Goal: Book appointment/travel/reservation

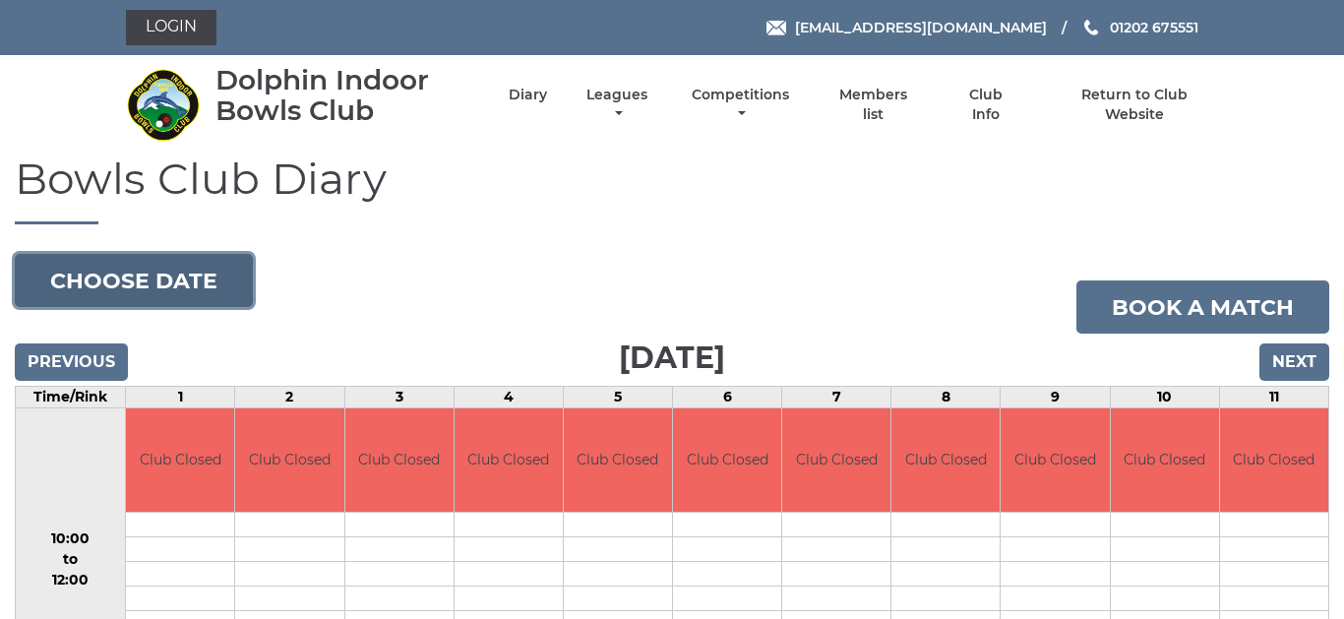
click at [175, 278] on button "Choose date" at bounding box center [134, 280] width 238 height 53
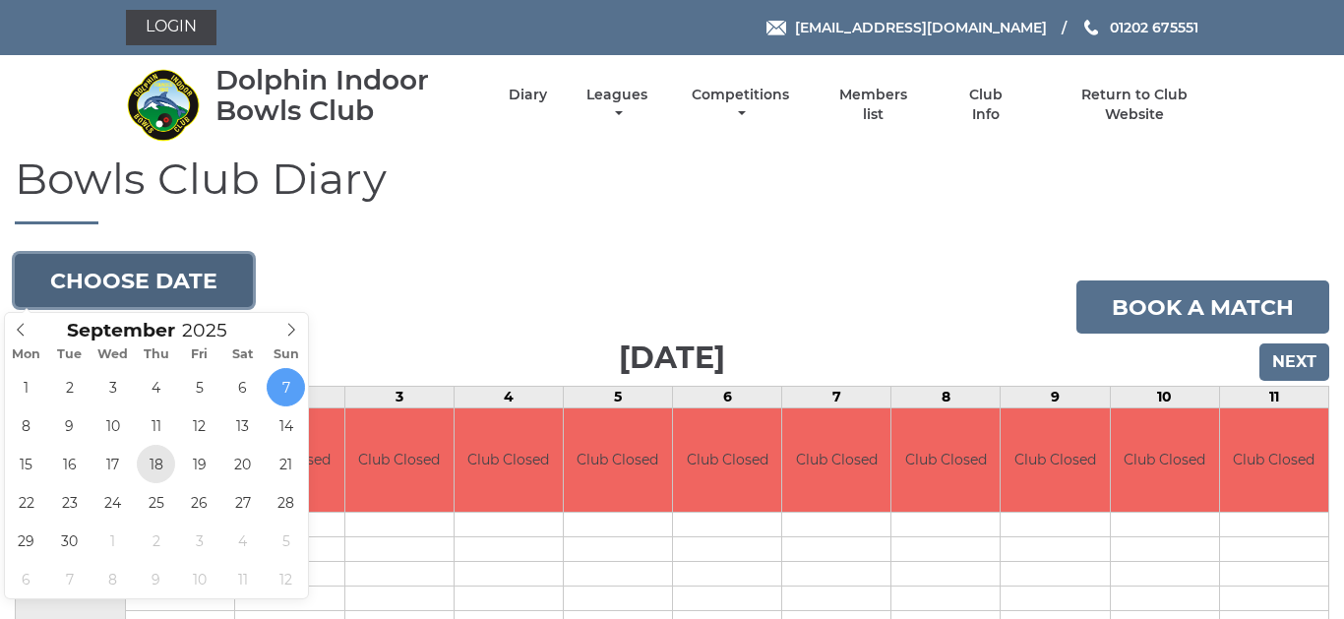
type input "2025-09-18"
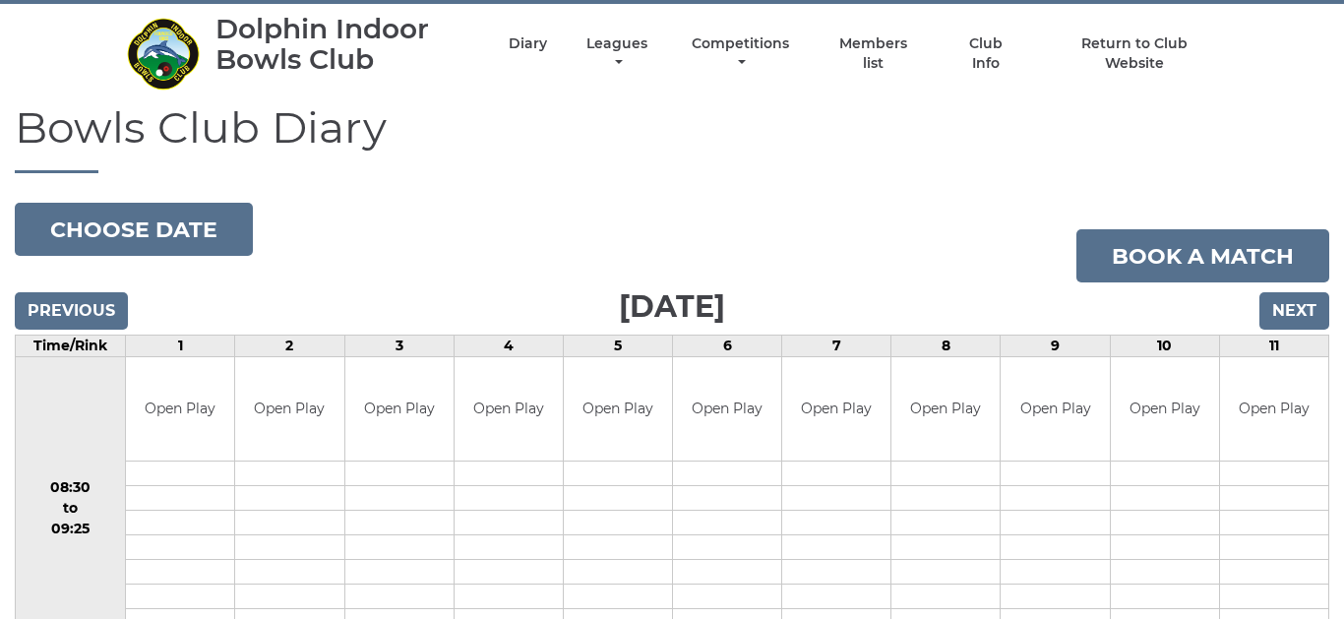
scroll to position [39, 0]
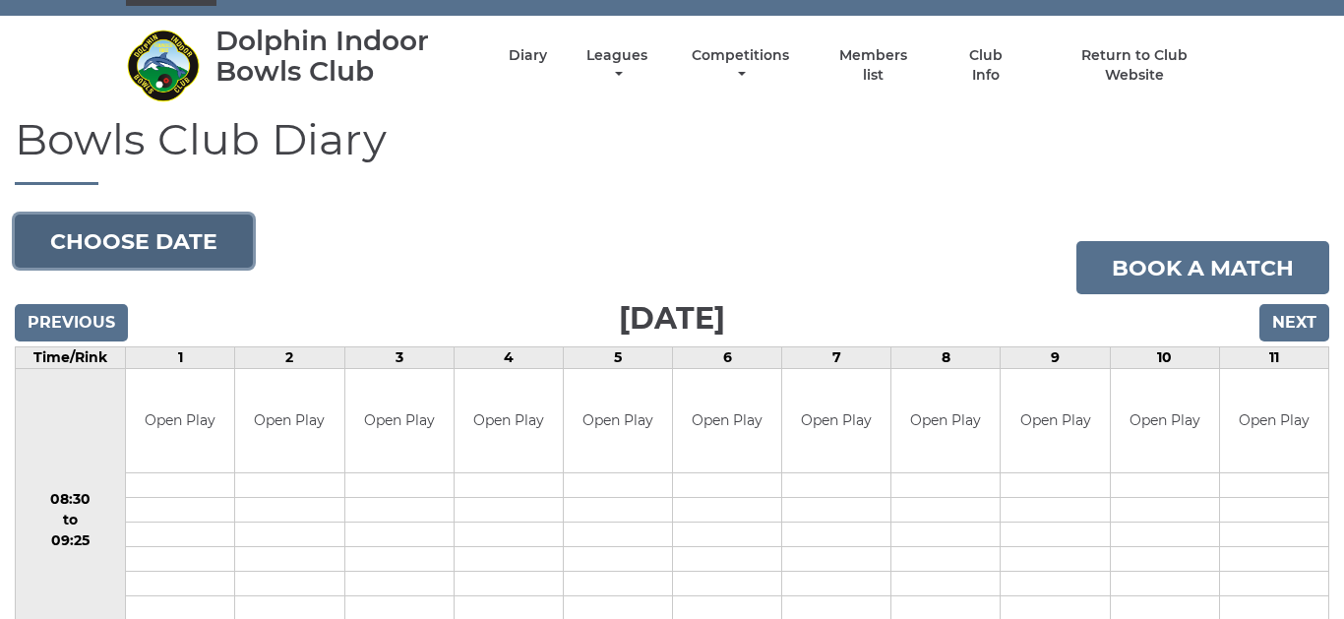
click at [182, 242] on button "Choose date" at bounding box center [134, 241] width 238 height 53
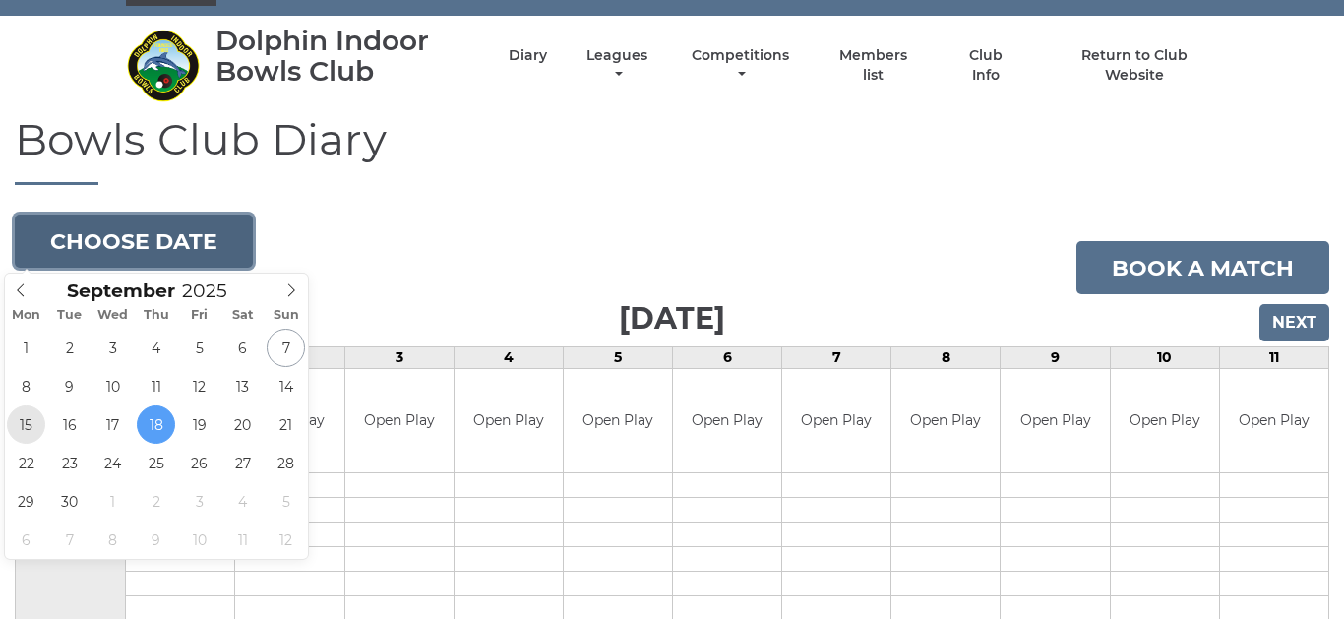
type input "[DATE]"
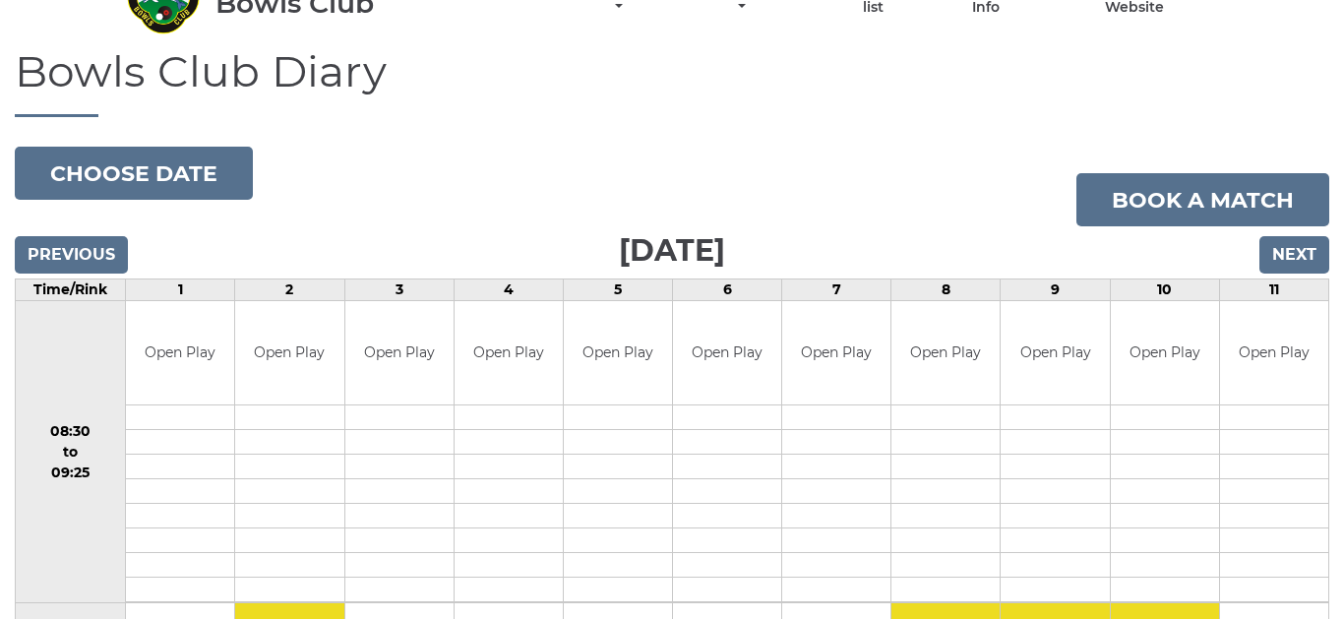
scroll to position [79, 0]
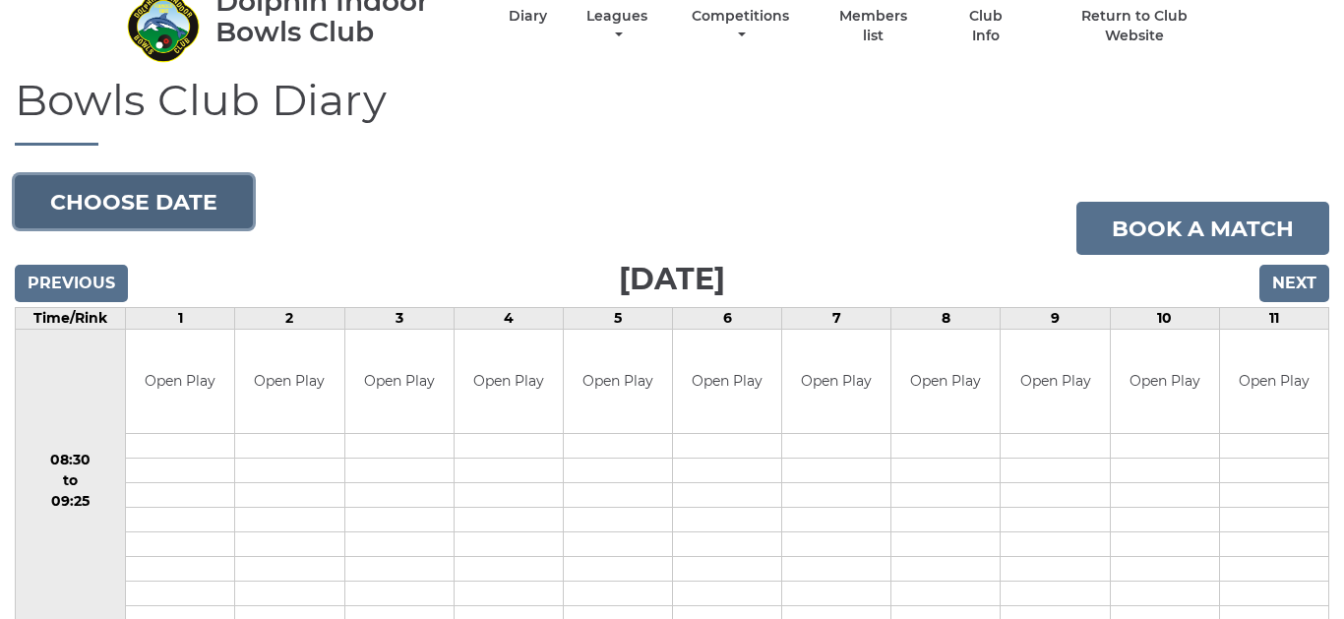
click at [193, 194] on button "Choose date" at bounding box center [134, 201] width 238 height 53
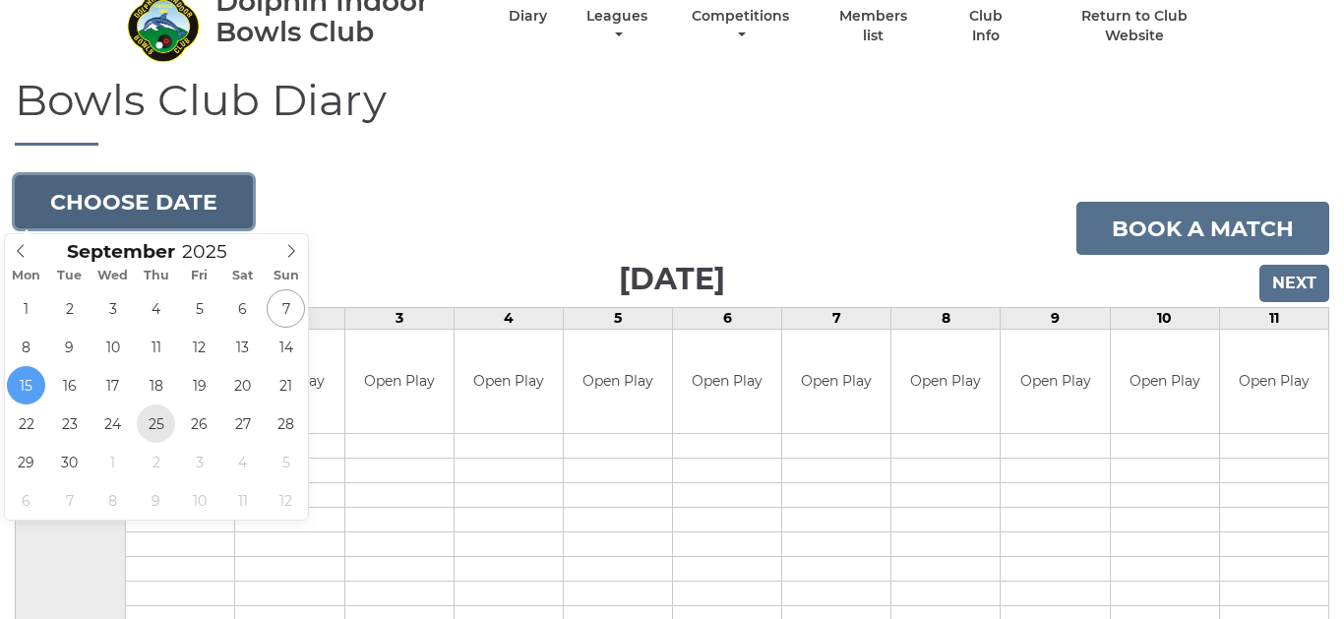
type input "2025-09-25"
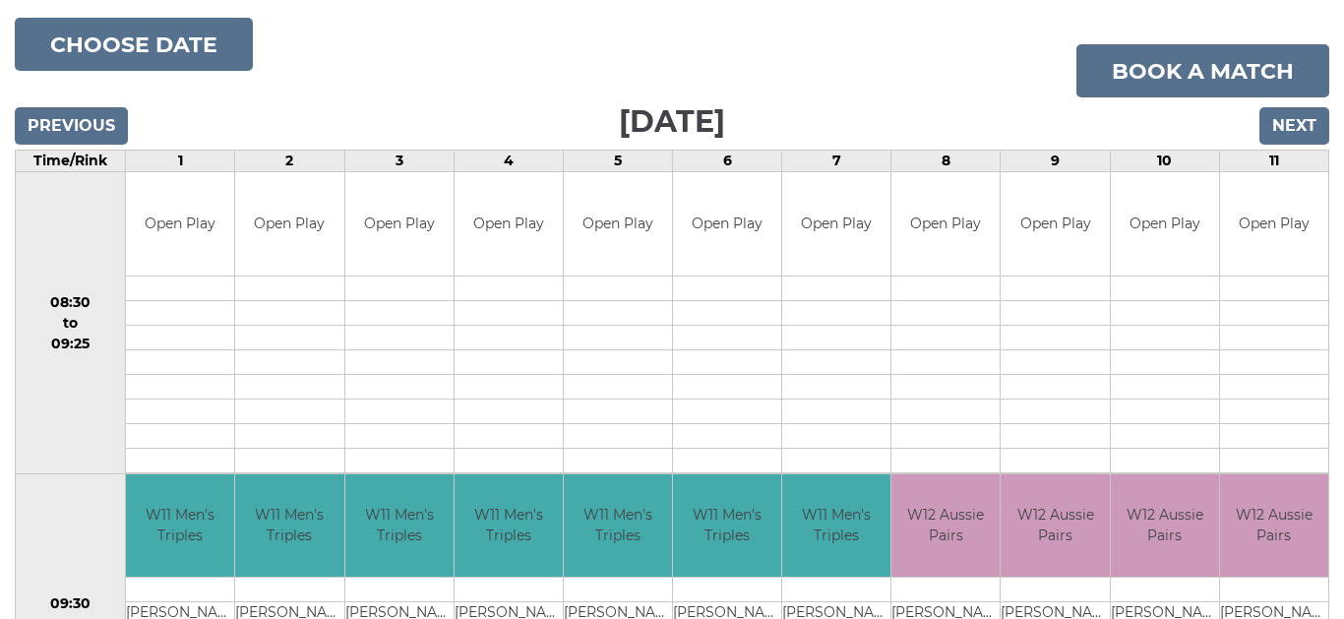
scroll to position [118, 0]
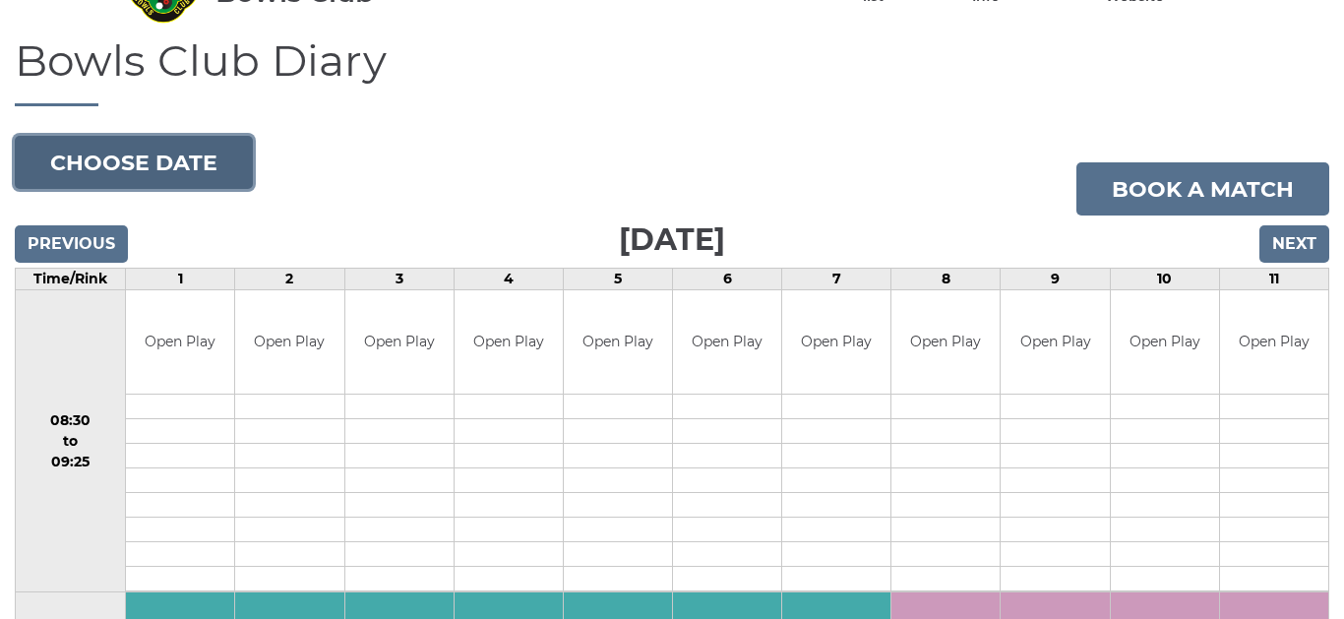
click at [182, 161] on button "Choose date" at bounding box center [134, 162] width 238 height 53
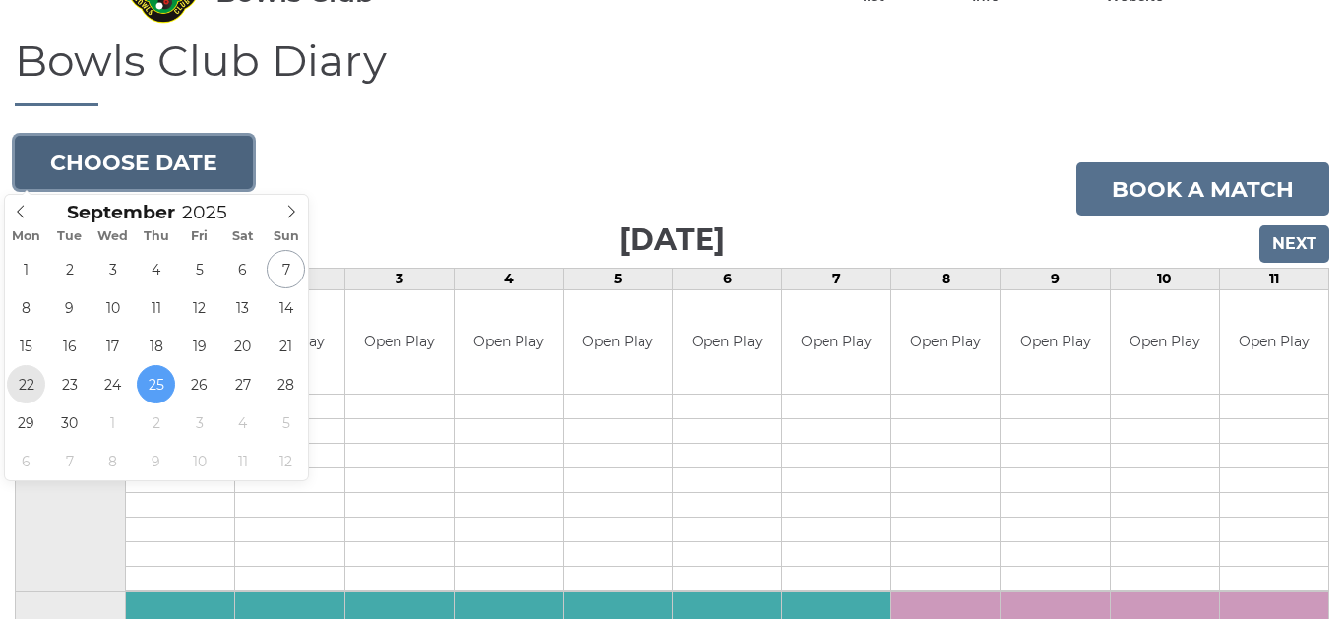
type input "2025-09-22"
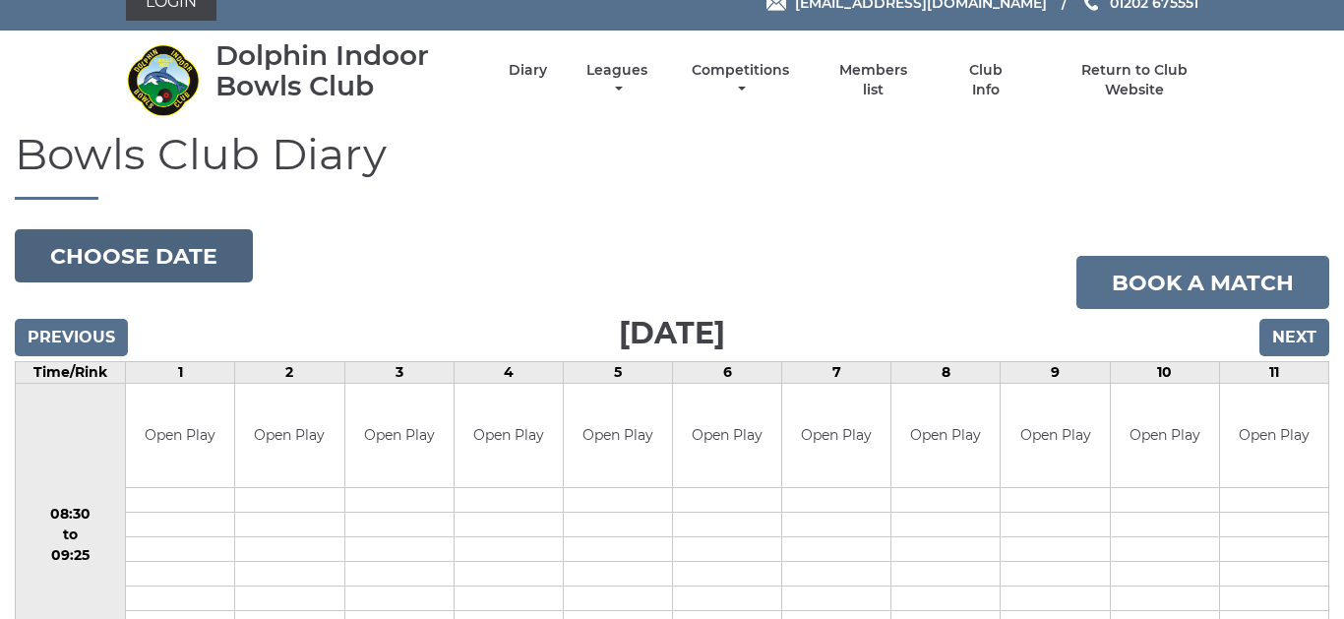
scroll to position [24, 0]
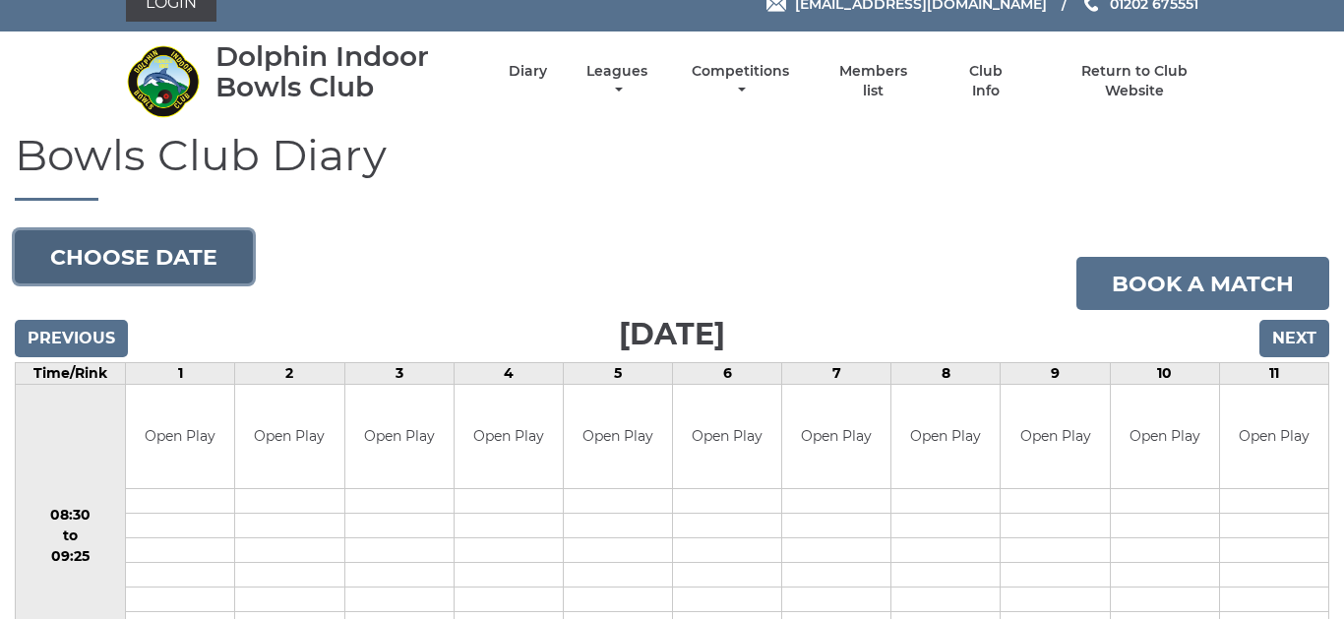
click at [133, 244] on button "Choose date" at bounding box center [134, 256] width 238 height 53
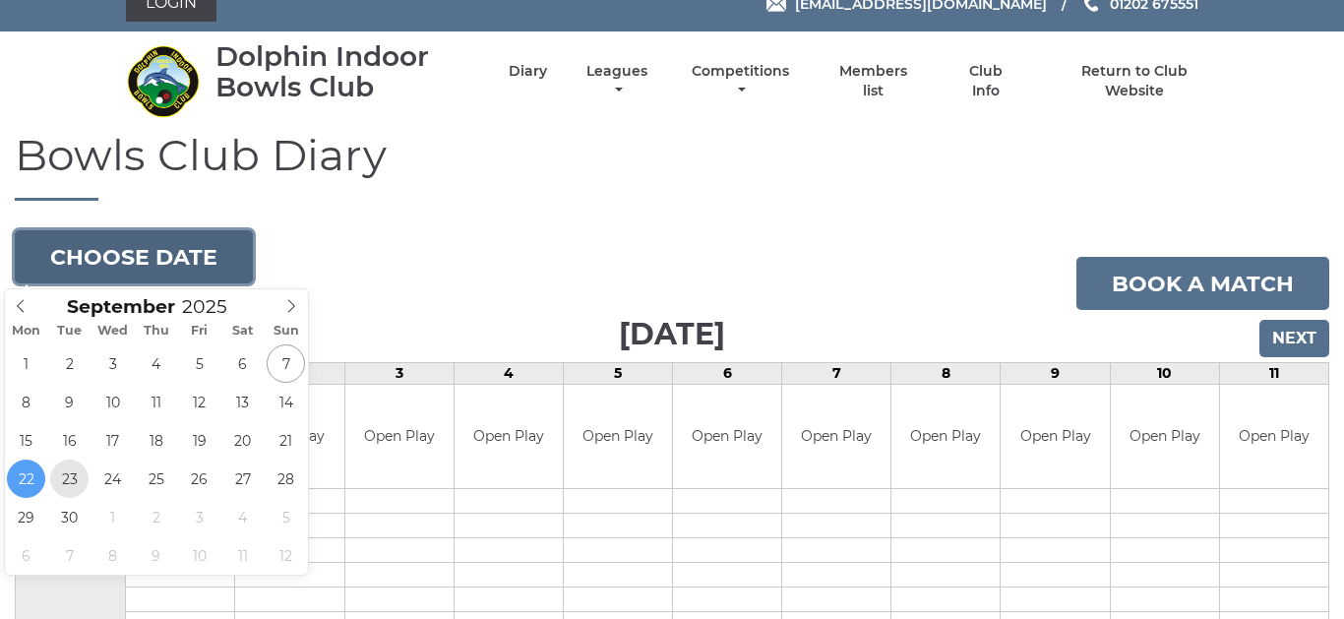
type input "[DATE]"
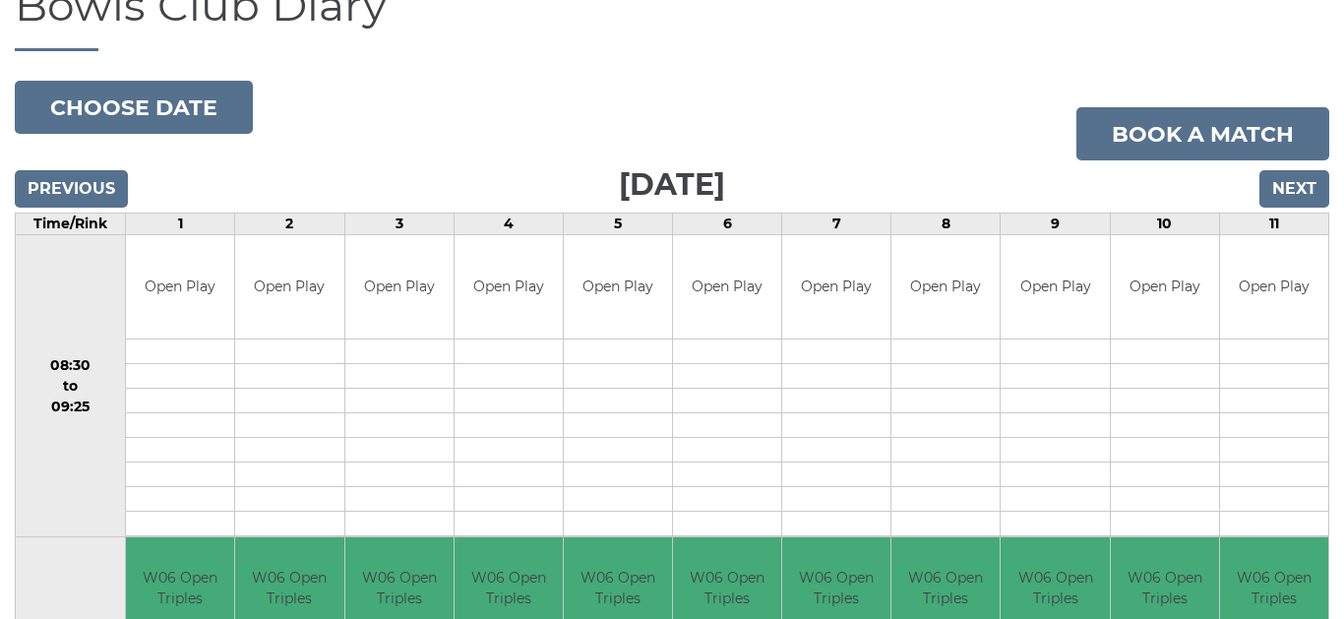
scroll to position [118, 0]
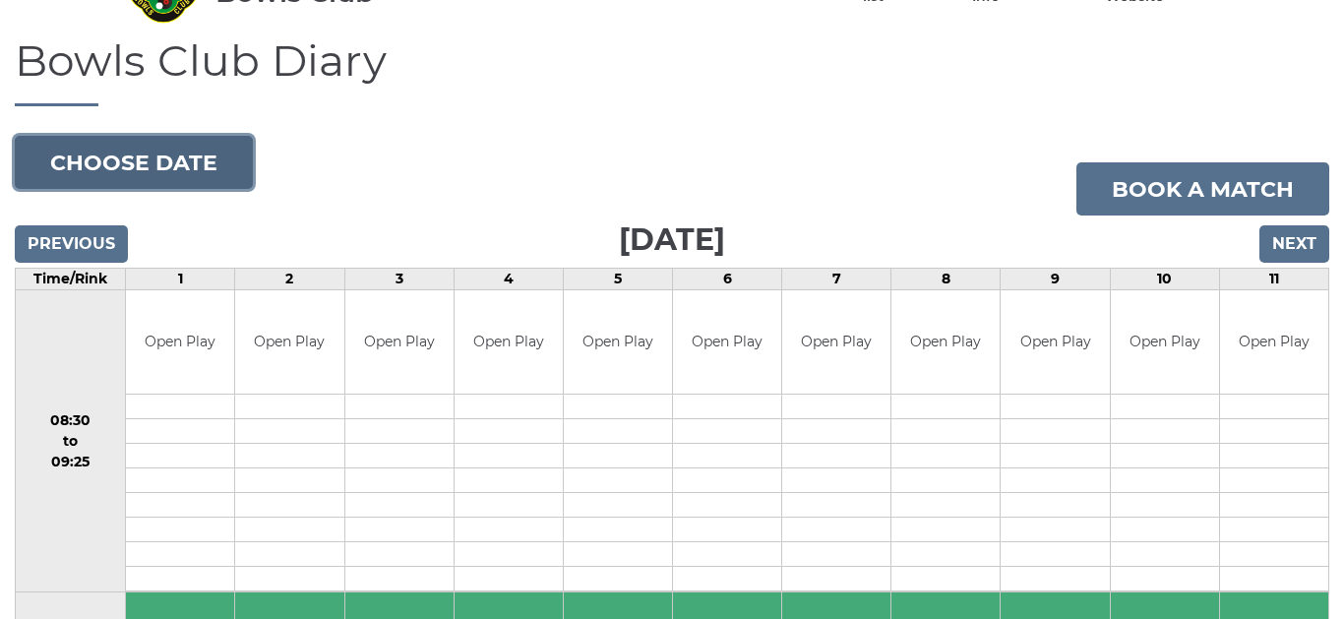
click at [205, 164] on button "Choose date" at bounding box center [134, 162] width 238 height 53
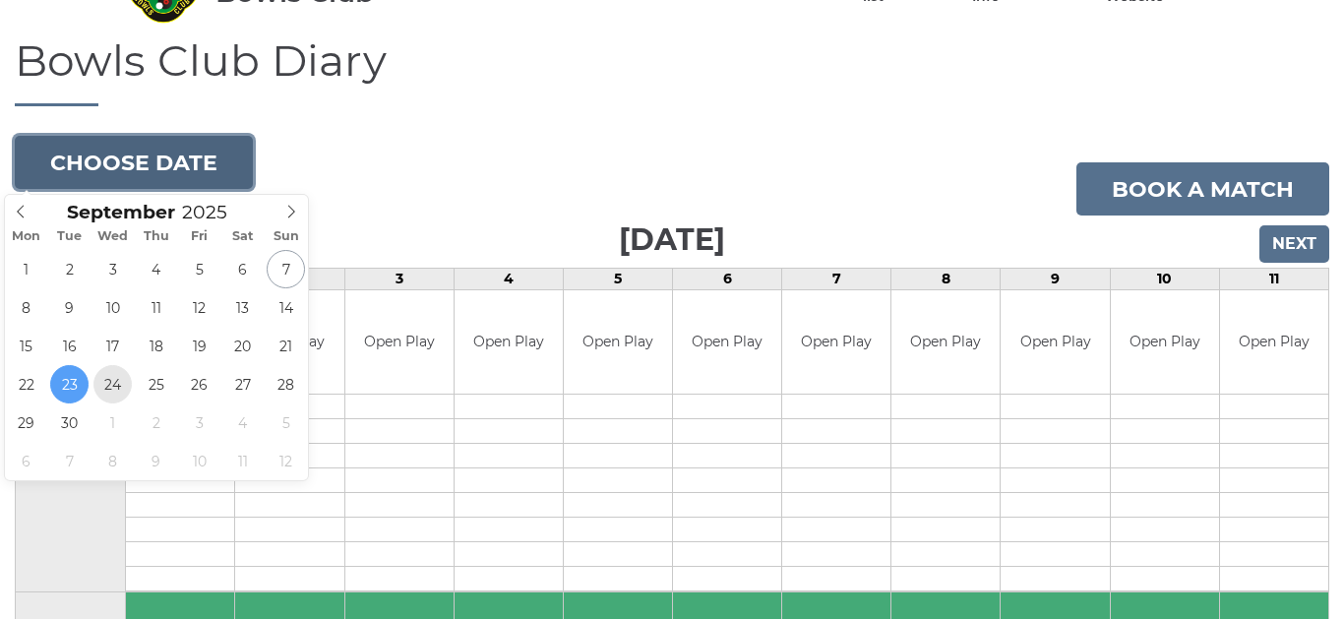
type input "[DATE]"
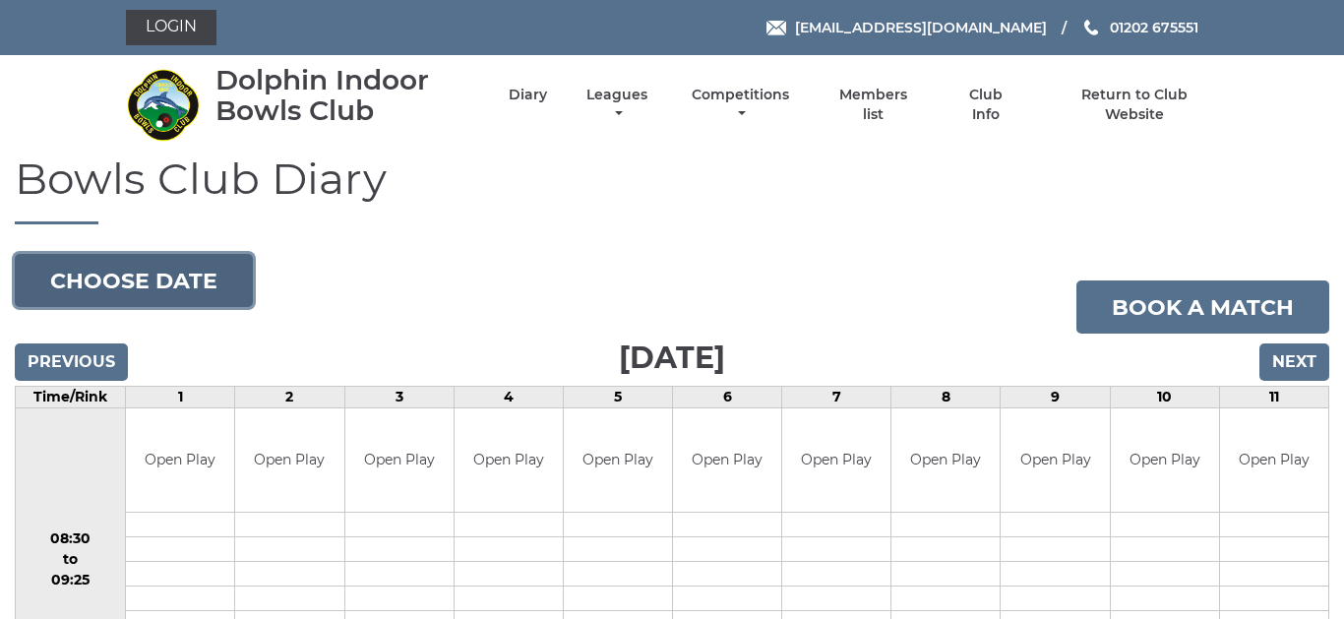
click at [170, 272] on button "Choose date" at bounding box center [134, 280] width 238 height 53
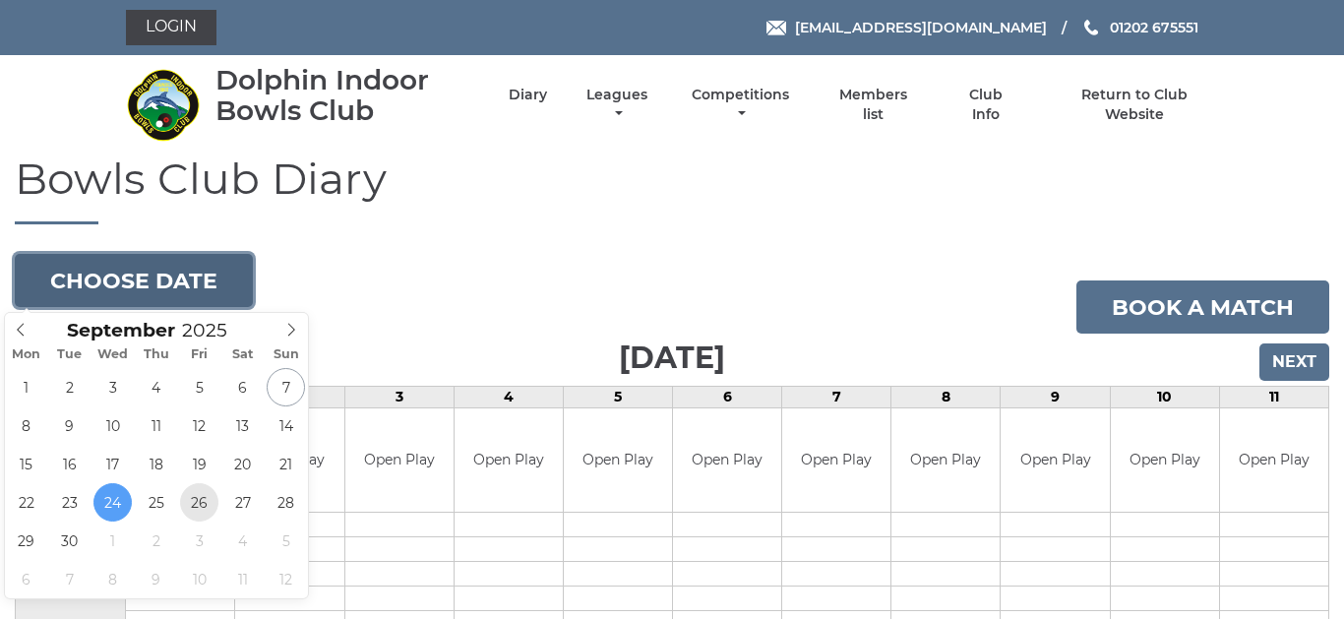
type input "2025-09-26"
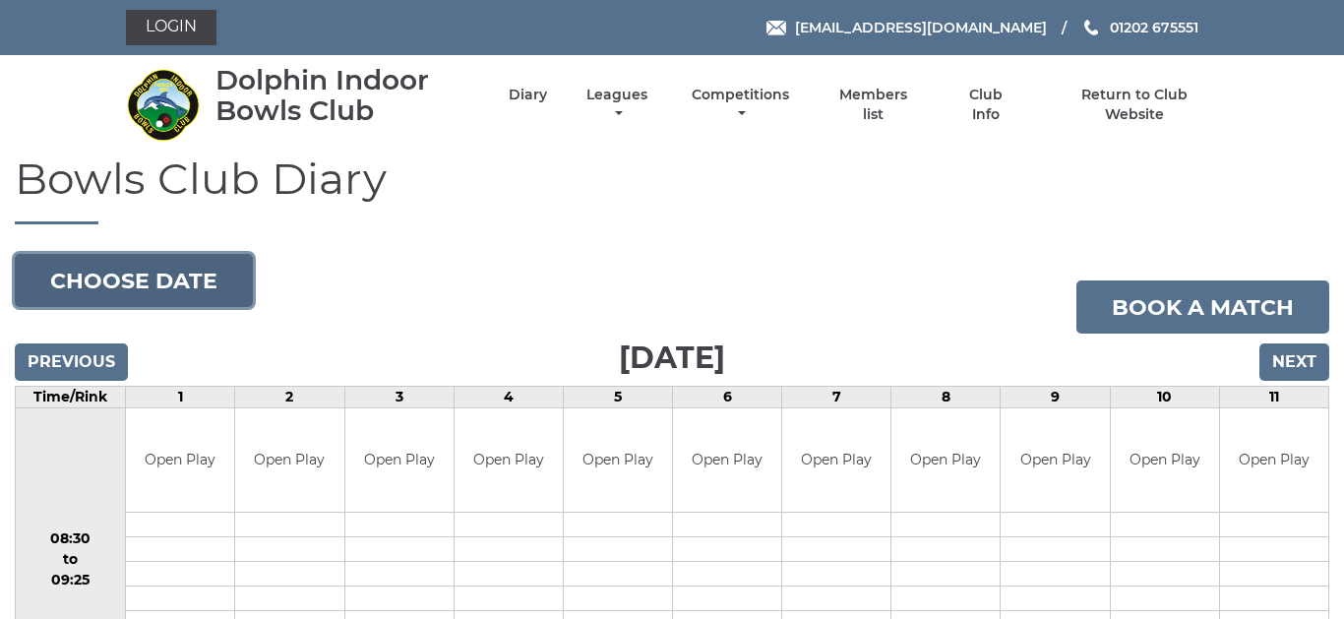
click at [172, 282] on button "Choose date" at bounding box center [134, 280] width 238 height 53
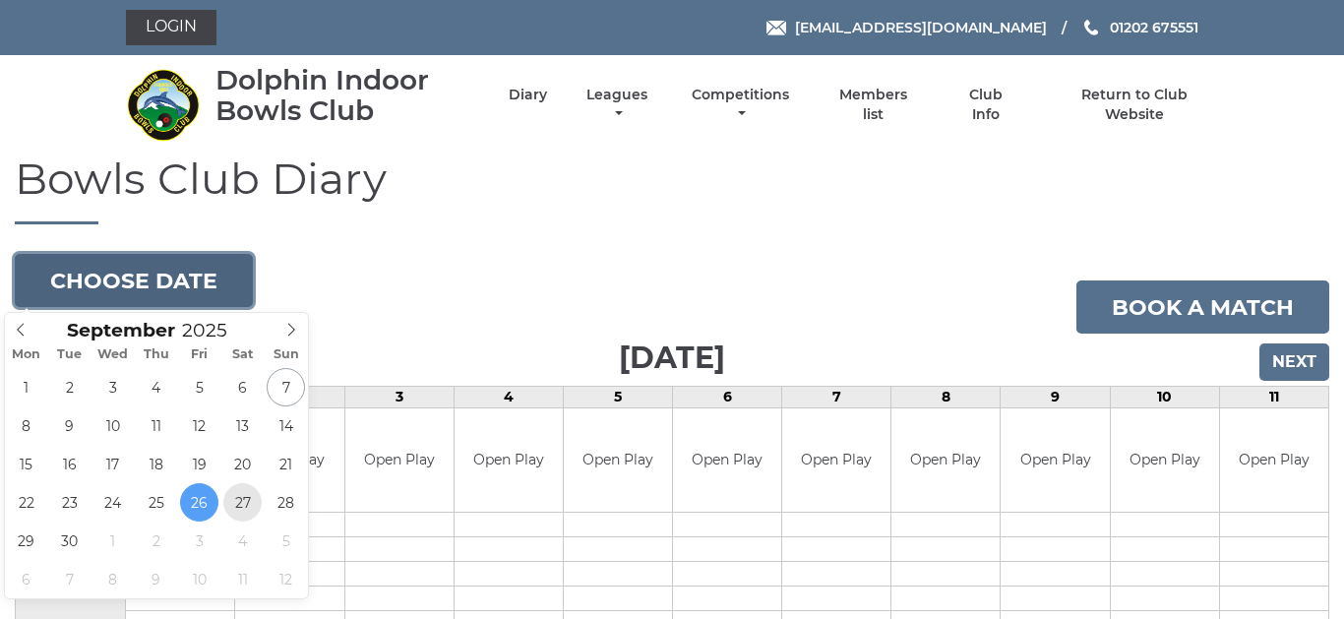
type input "[DATE]"
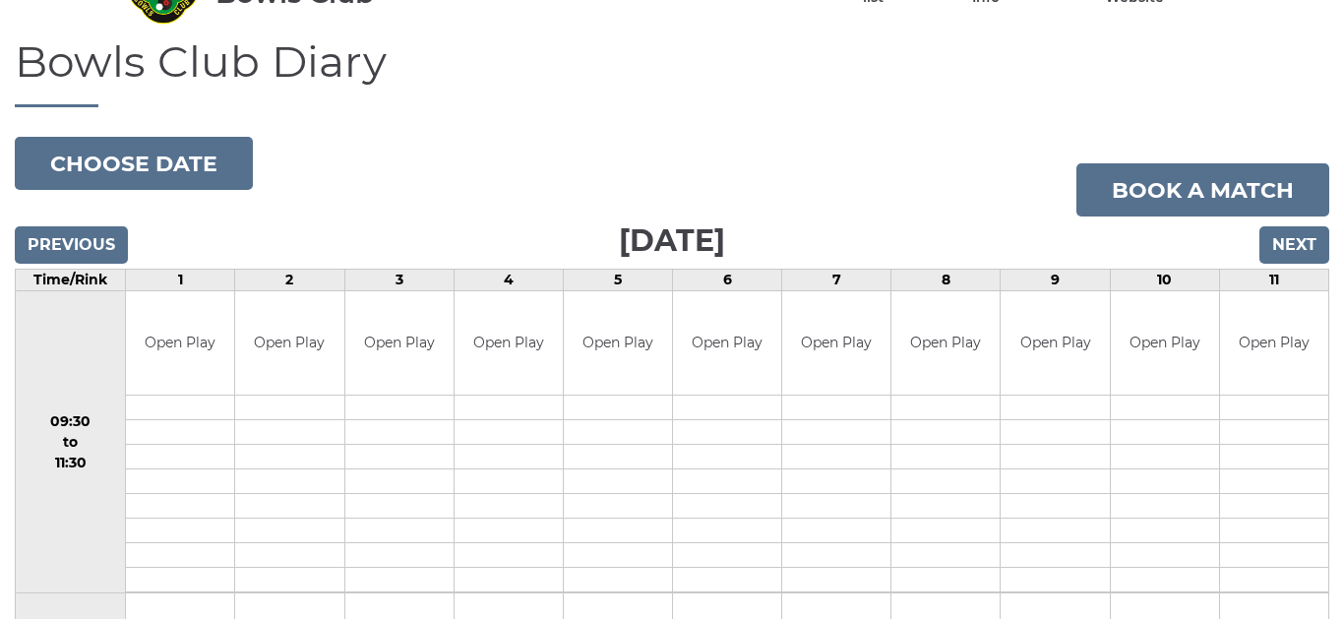
scroll to position [49, 0]
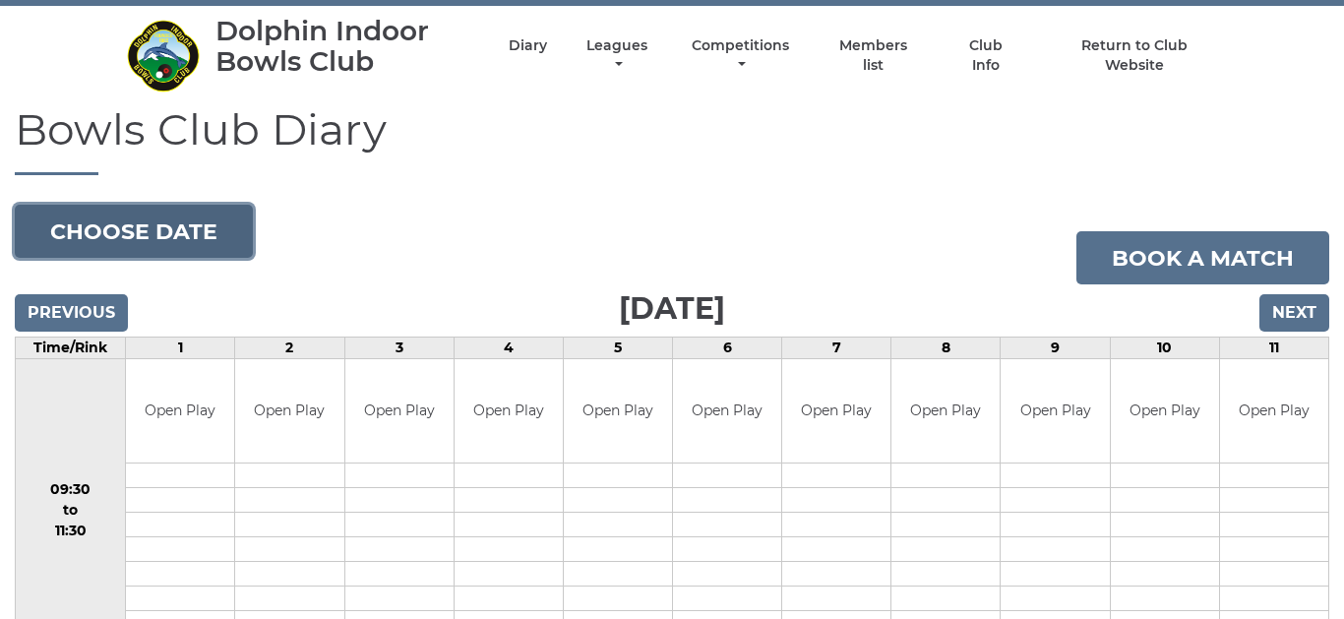
click at [198, 233] on button "Choose date" at bounding box center [134, 231] width 238 height 53
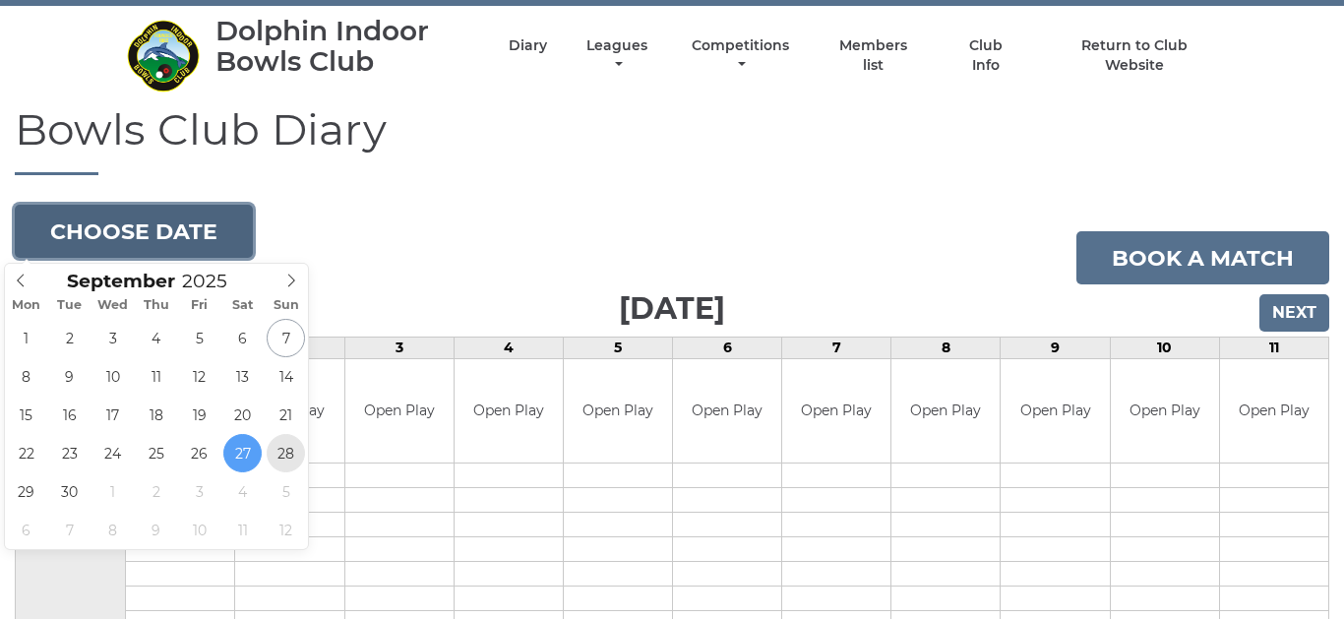
type input "2025-09-28"
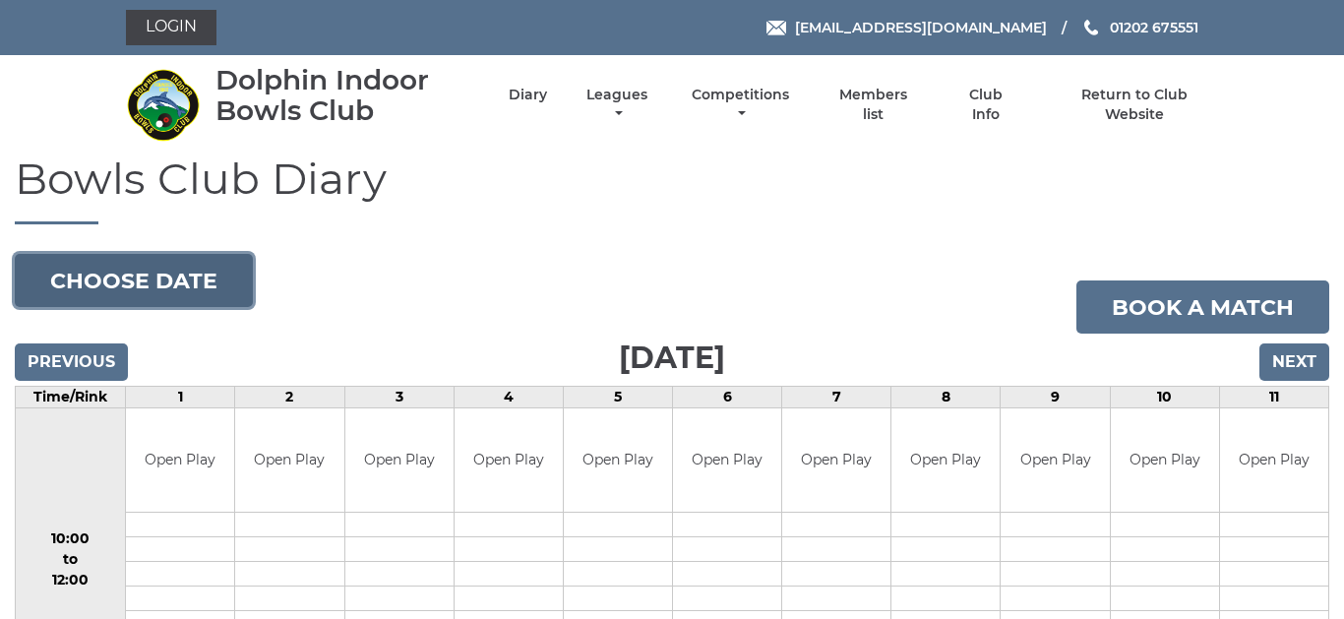
click at [140, 281] on button "Choose date" at bounding box center [134, 280] width 238 height 53
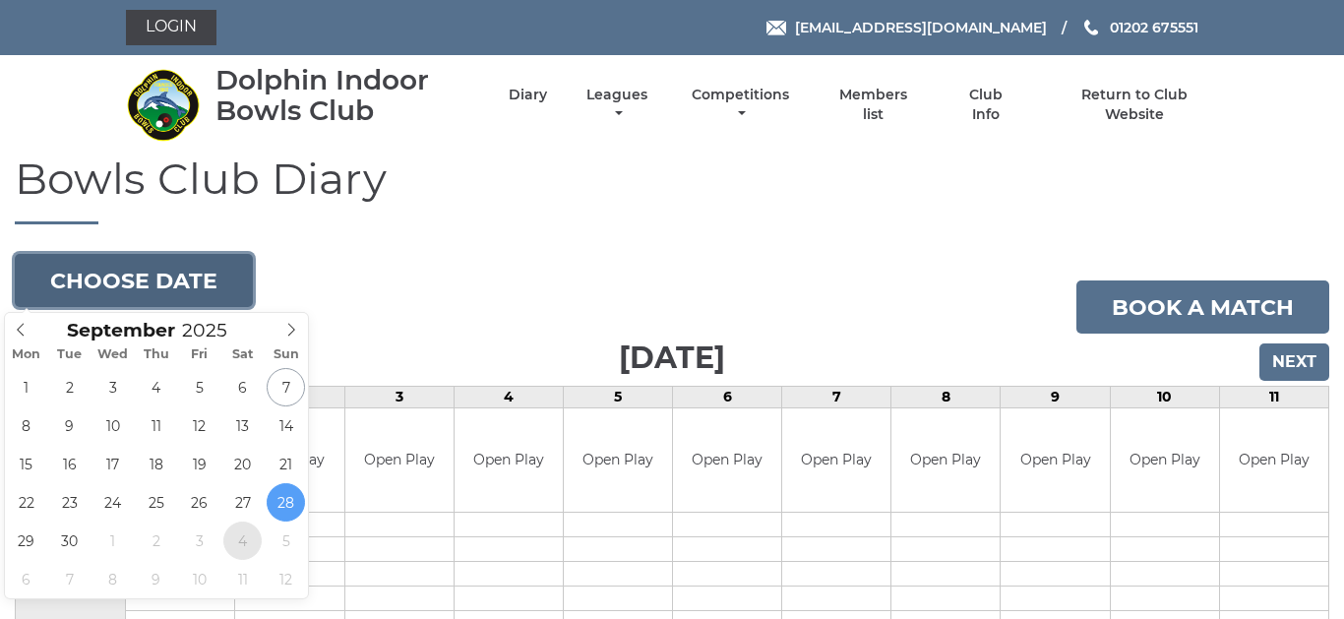
type input "[DATE]"
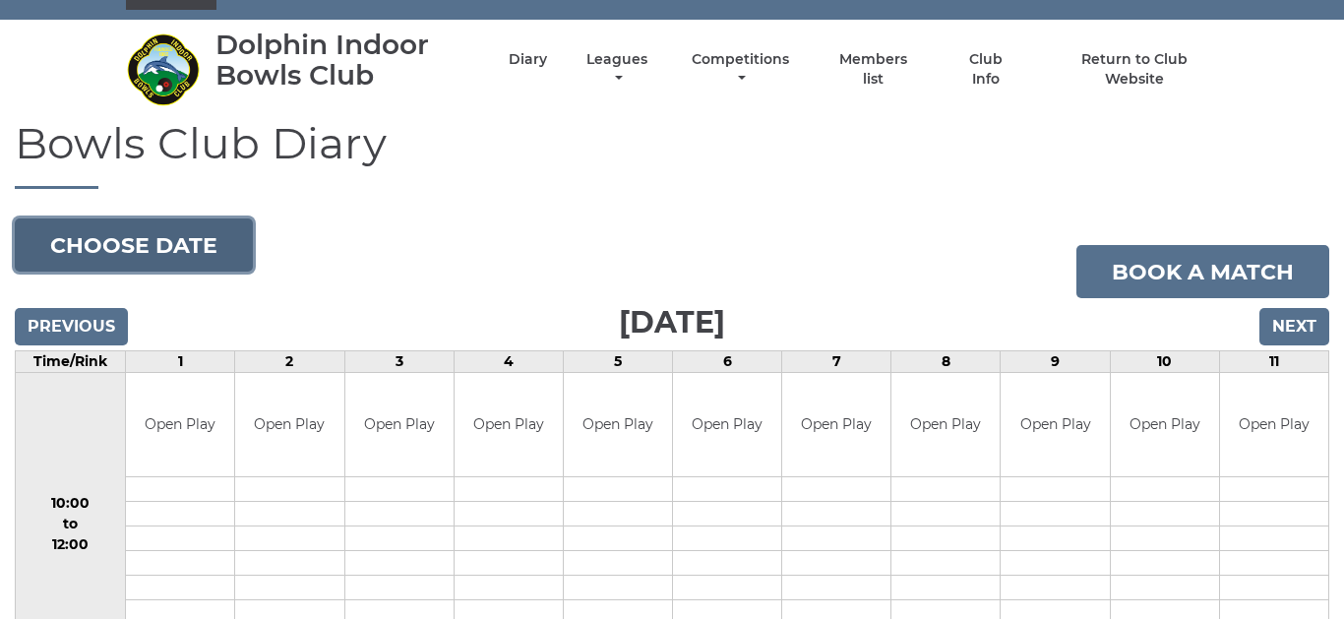
scroll to position [39, 0]
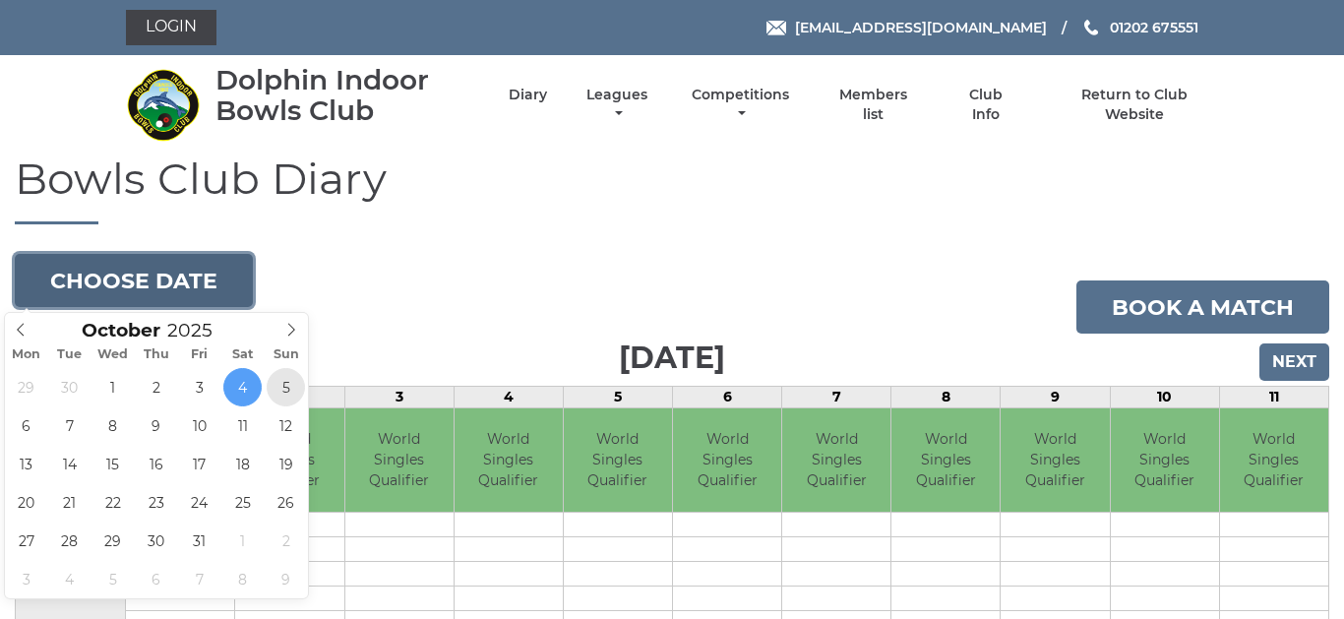
type input "[DATE]"
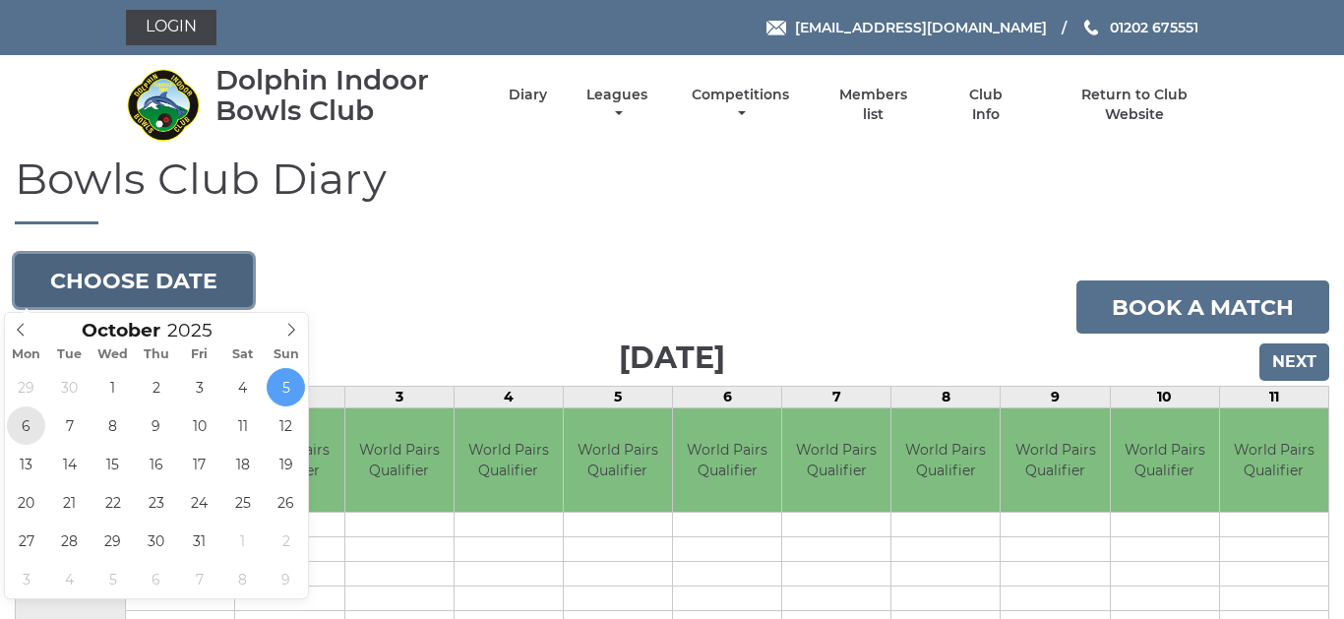
type input "2025-10-06"
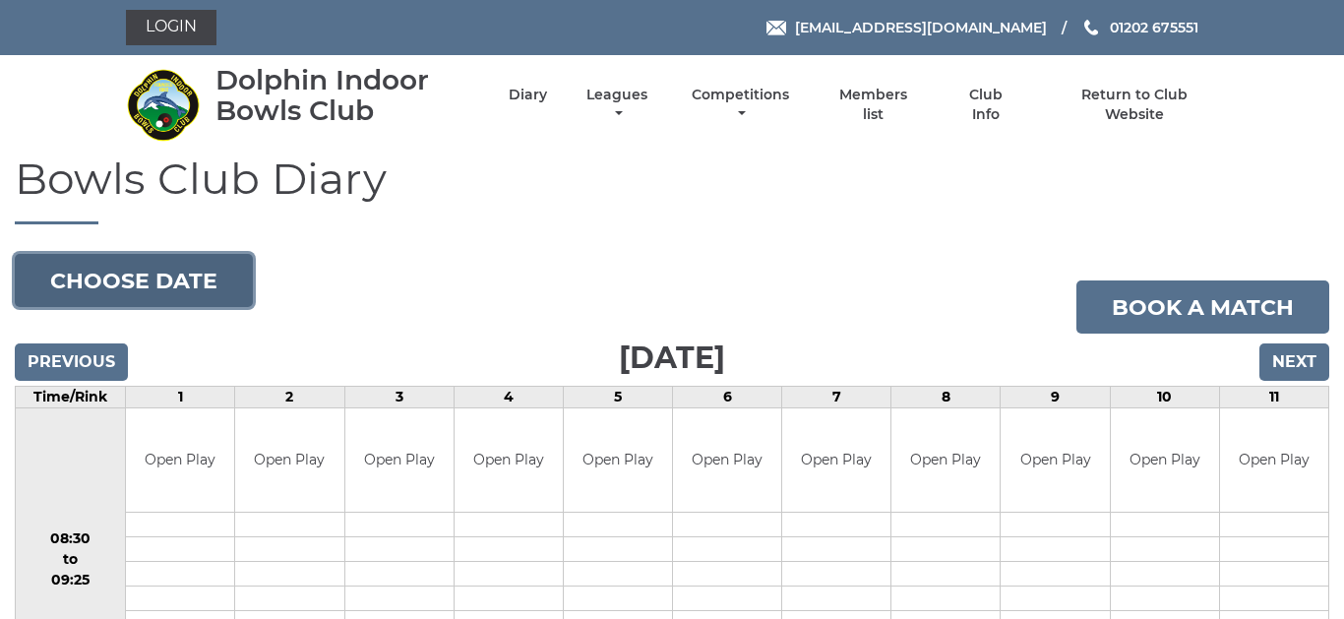
click at [171, 275] on button "Choose date" at bounding box center [134, 280] width 238 height 53
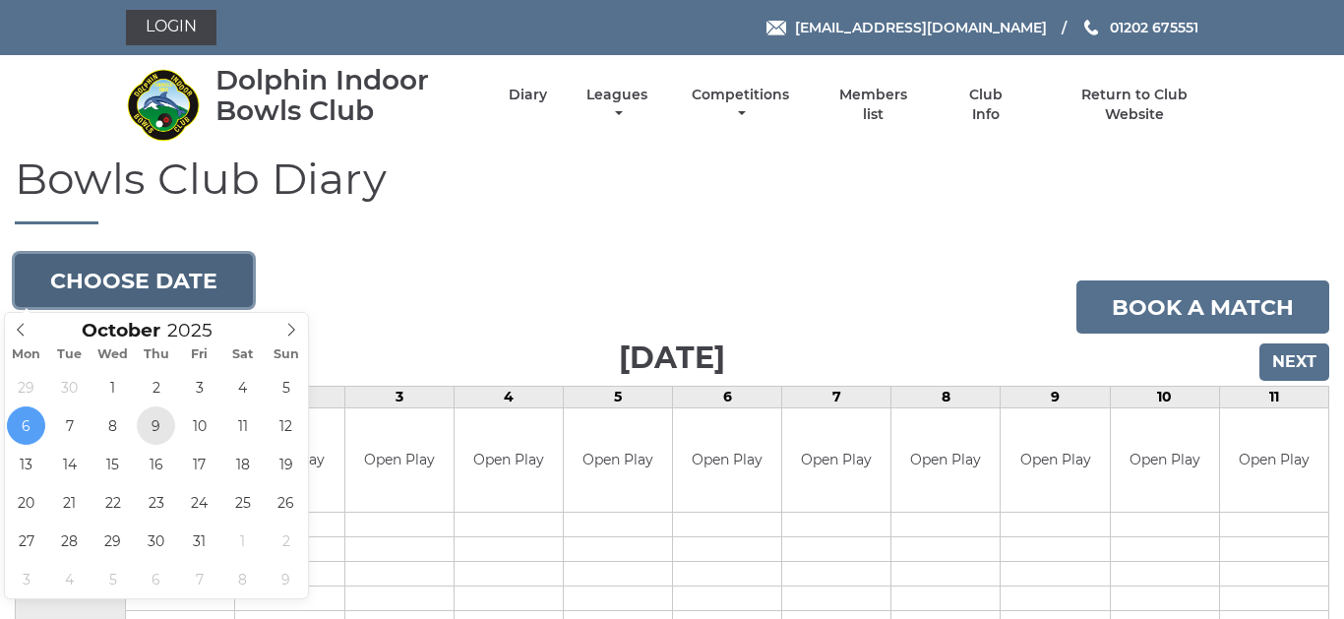
type input "2025-10-09"
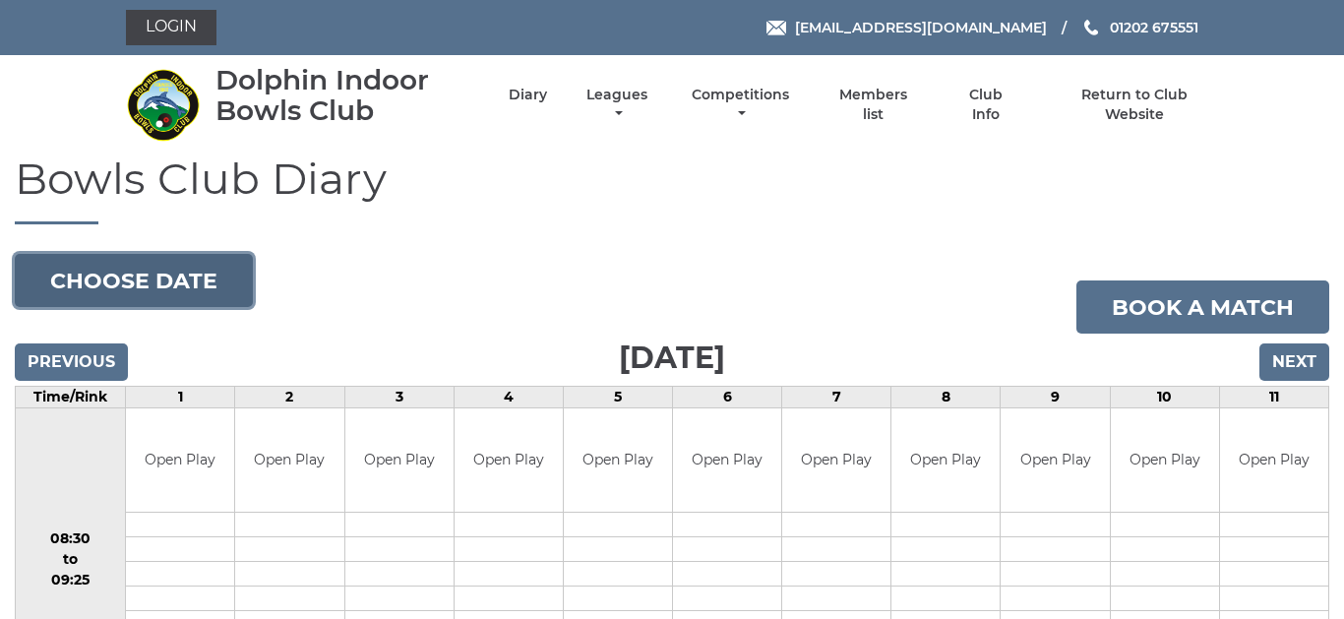
click at [183, 272] on button "Choose date" at bounding box center [134, 280] width 238 height 53
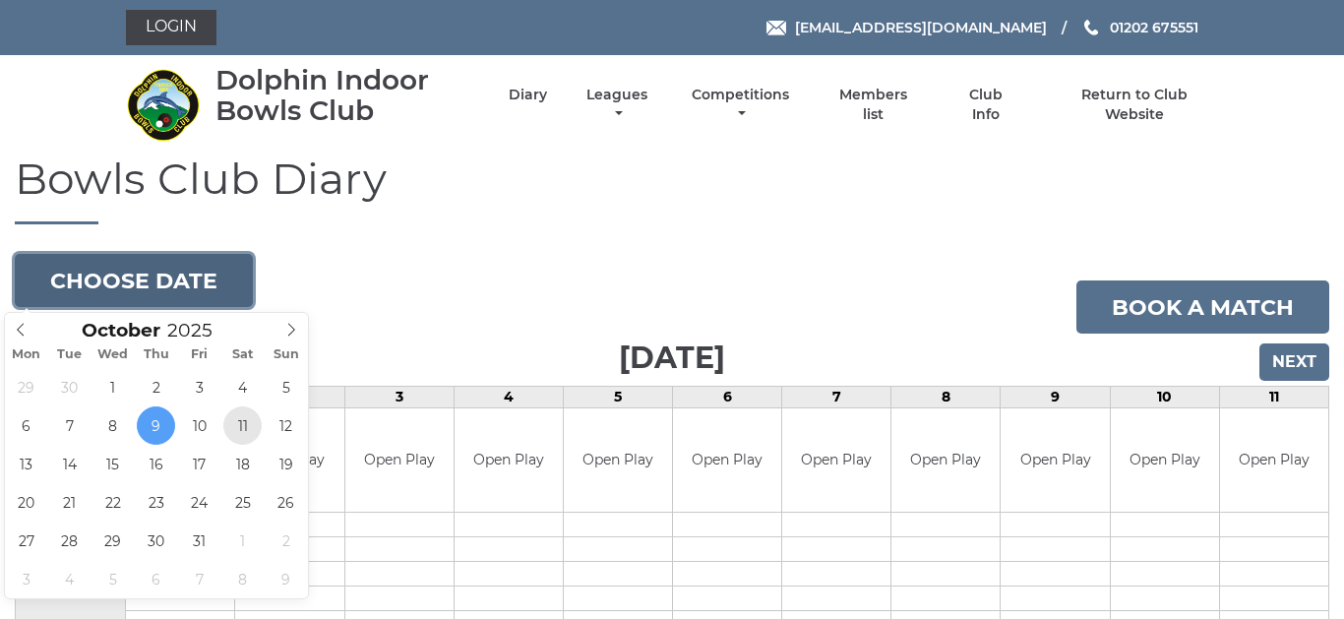
type input "2025-10-11"
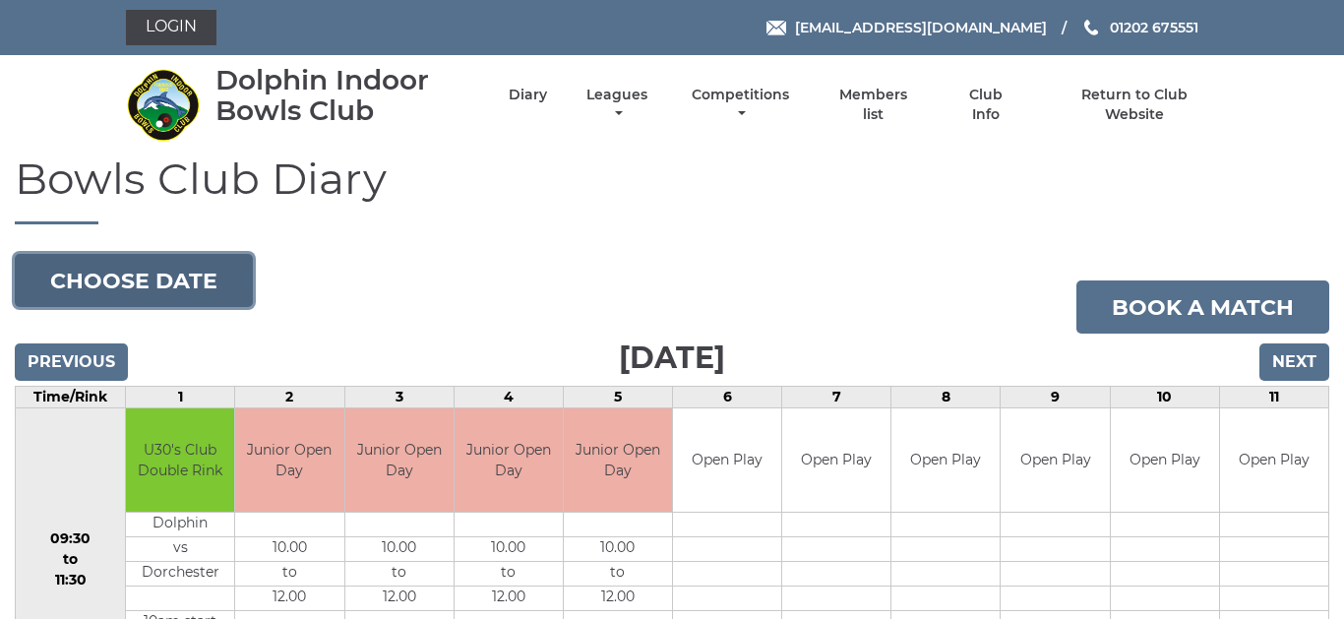
click at [188, 278] on button "Choose date" at bounding box center [134, 280] width 238 height 53
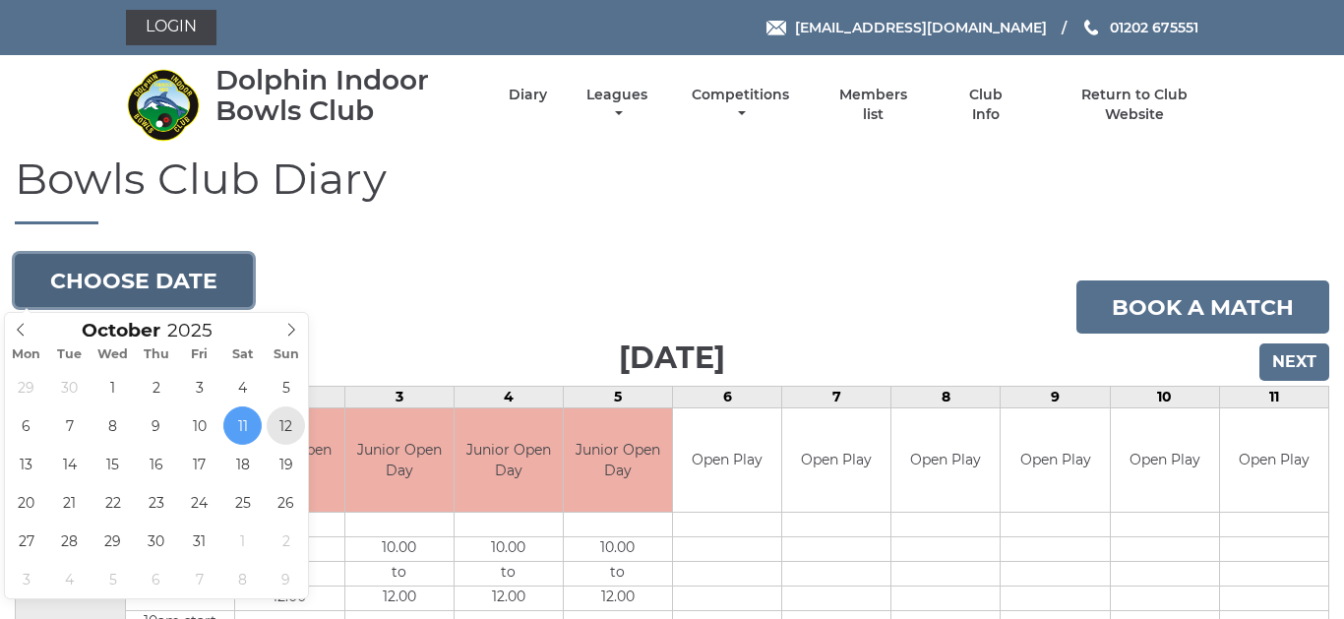
type input "2025-10-12"
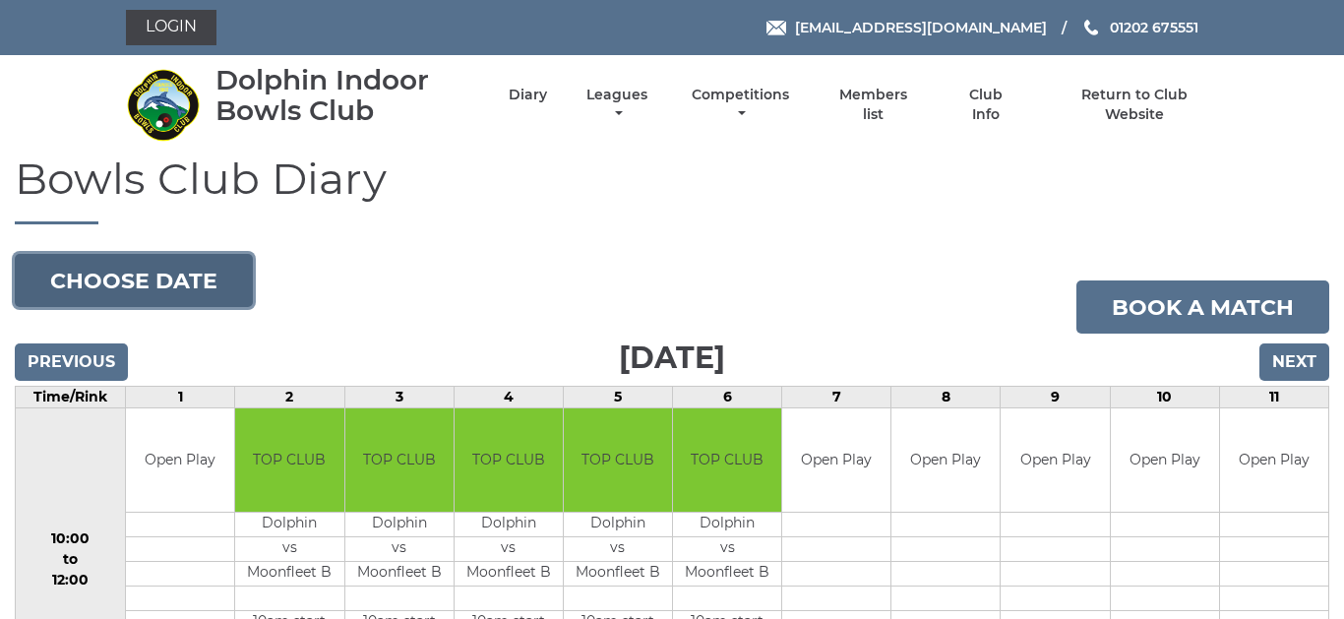
click at [170, 283] on button "Choose date" at bounding box center [134, 280] width 238 height 53
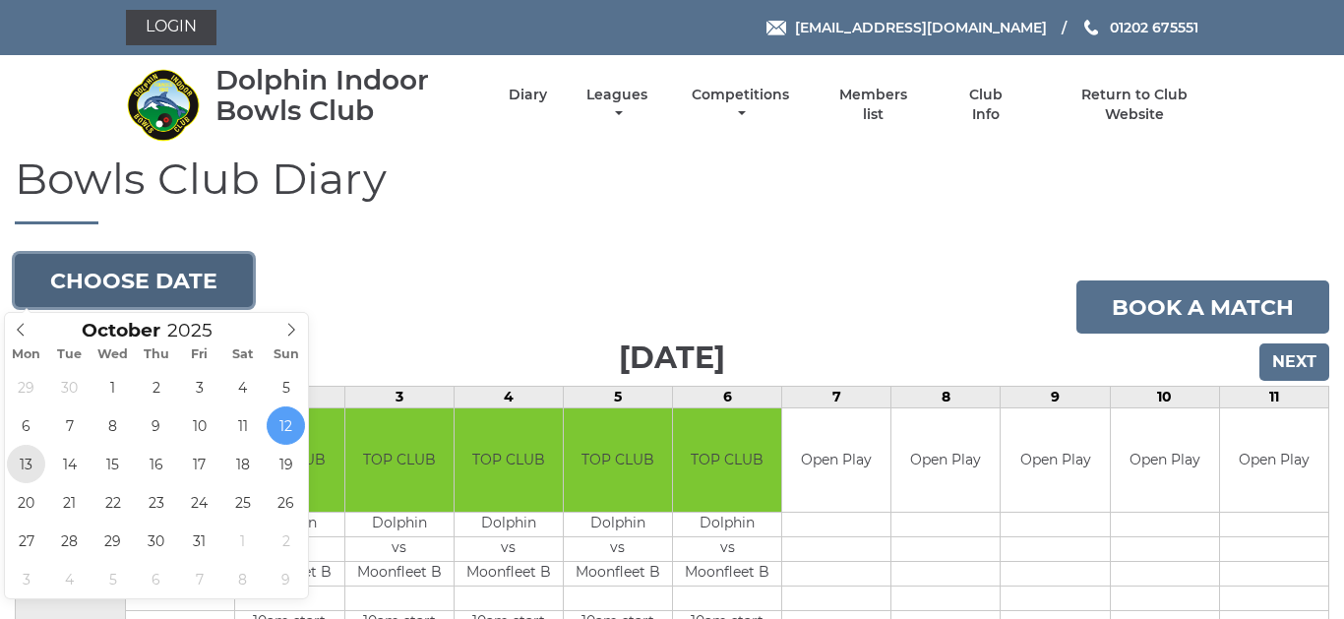
type input "[DATE]"
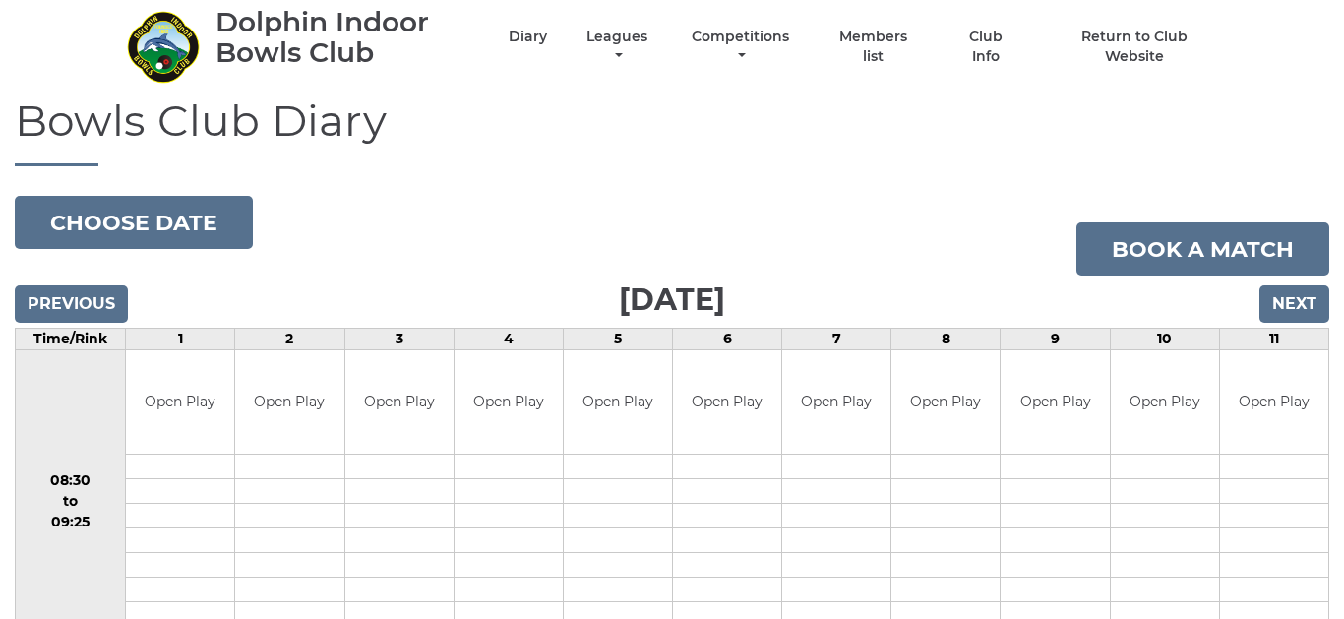
scroll to position [39, 0]
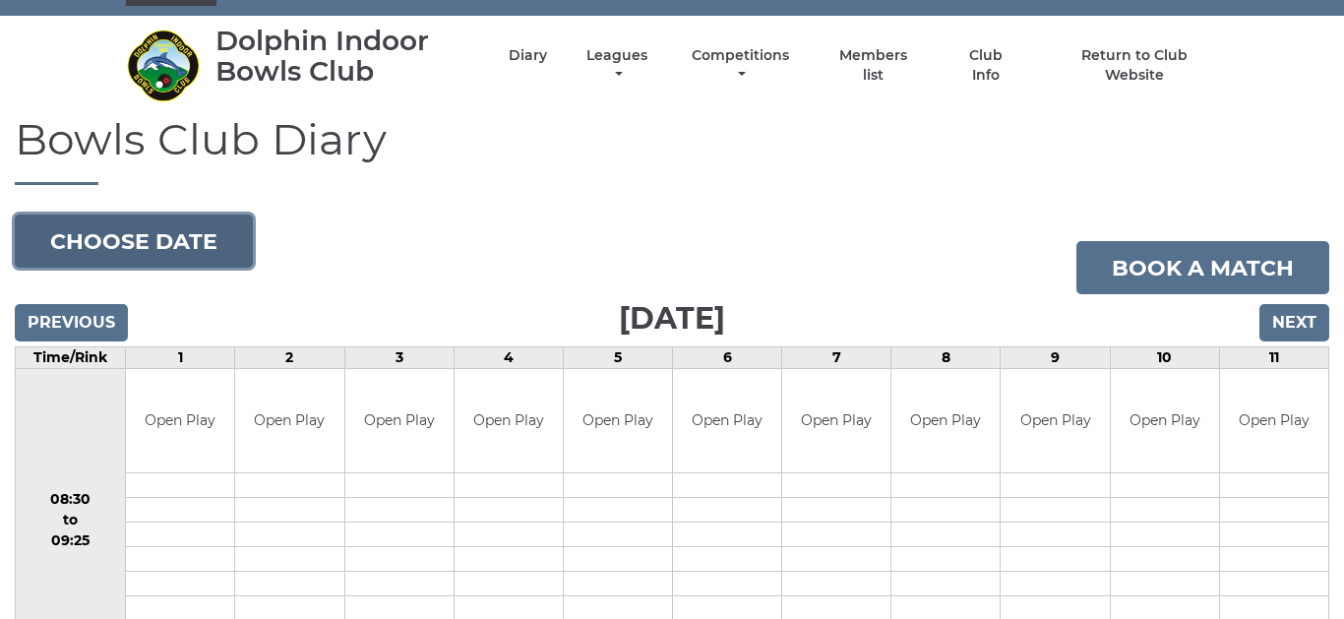
click at [188, 236] on button "Choose date" at bounding box center [134, 241] width 238 height 53
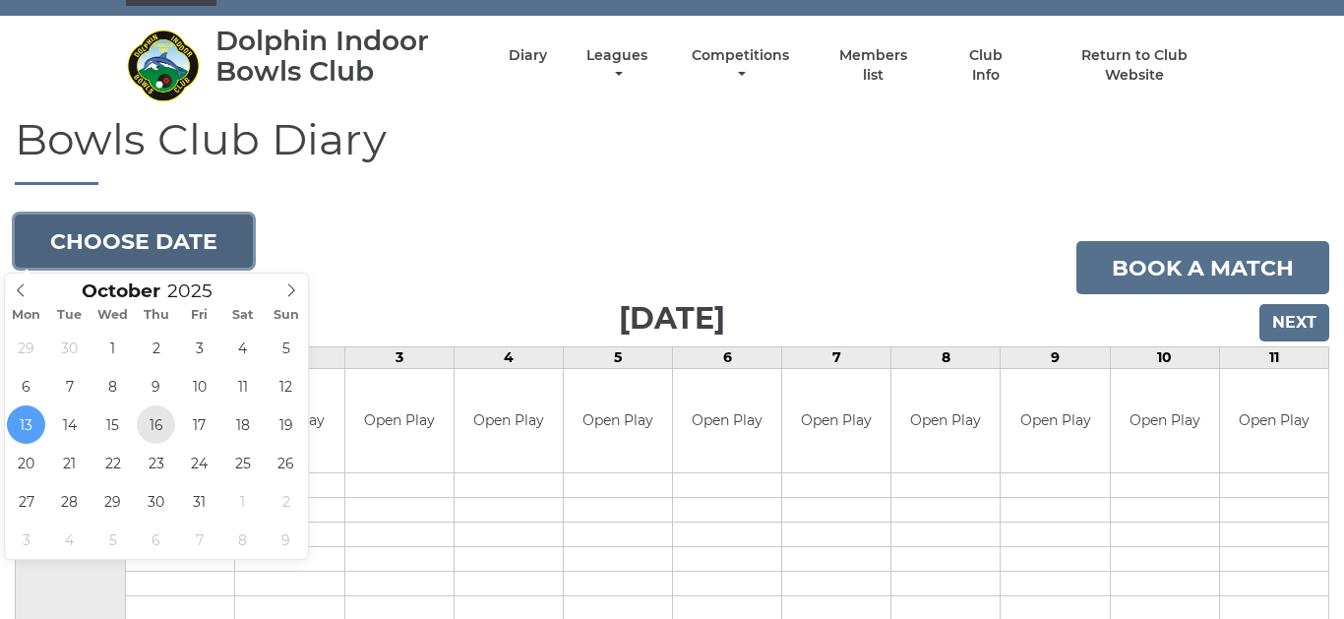
type input "[DATE]"
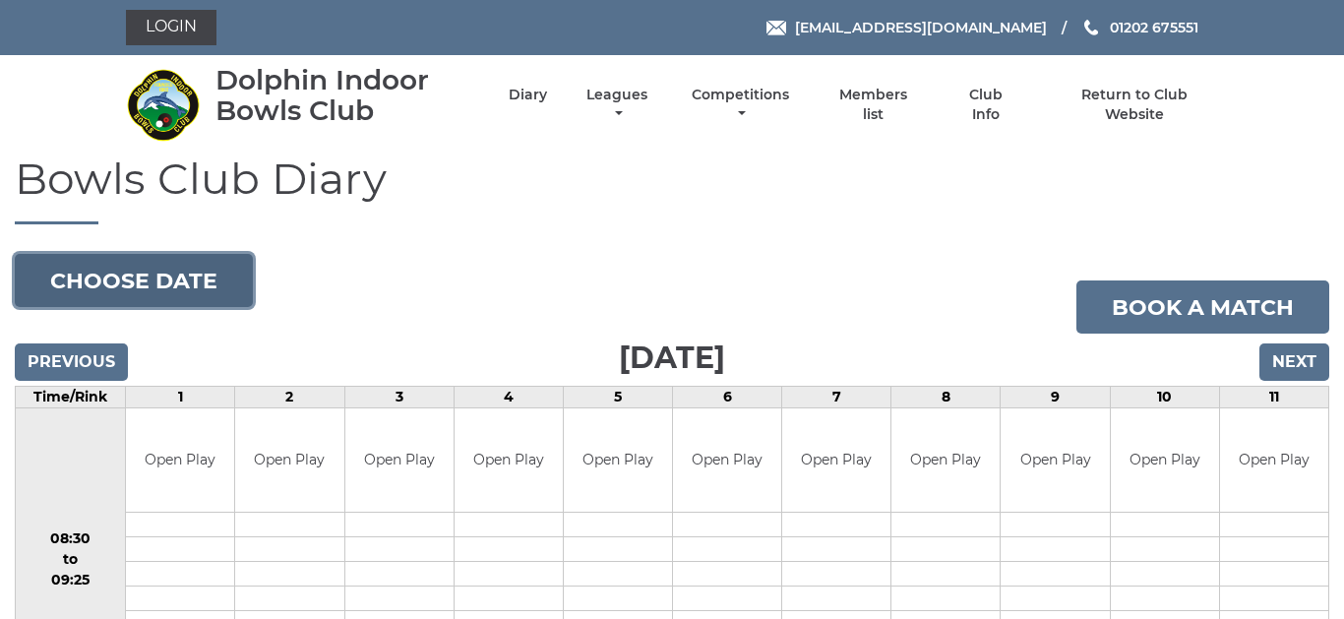
click at [192, 280] on button "Choose date" at bounding box center [134, 280] width 238 height 53
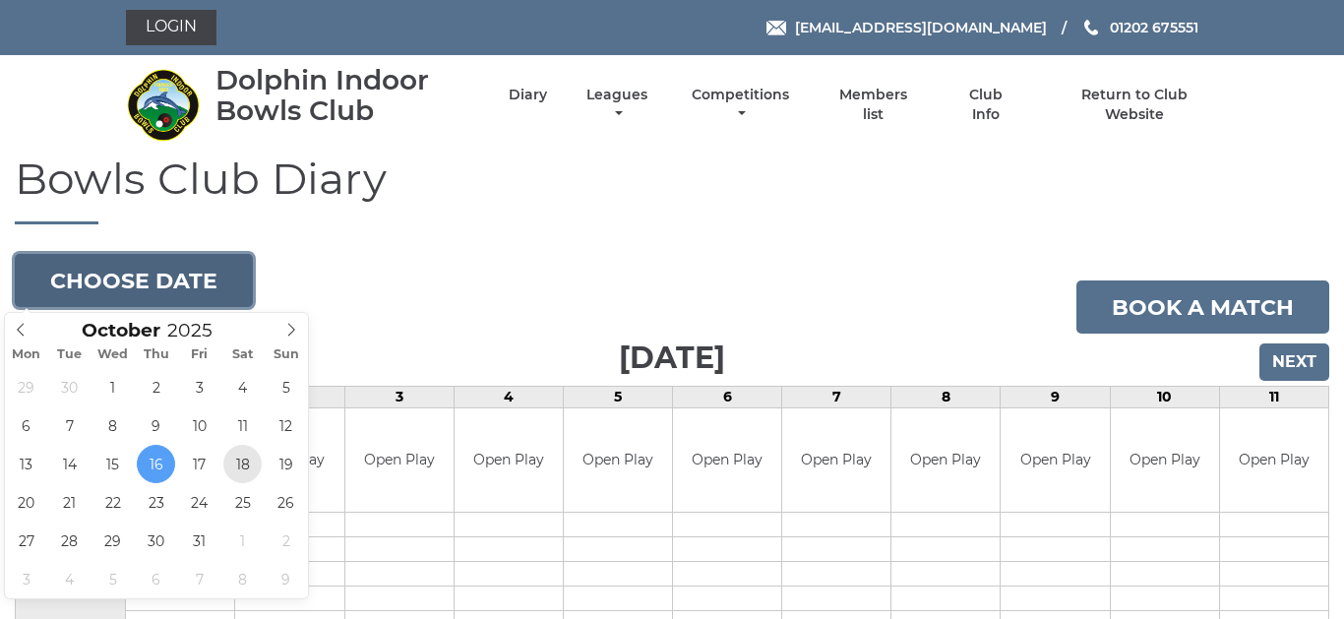
type input "[DATE]"
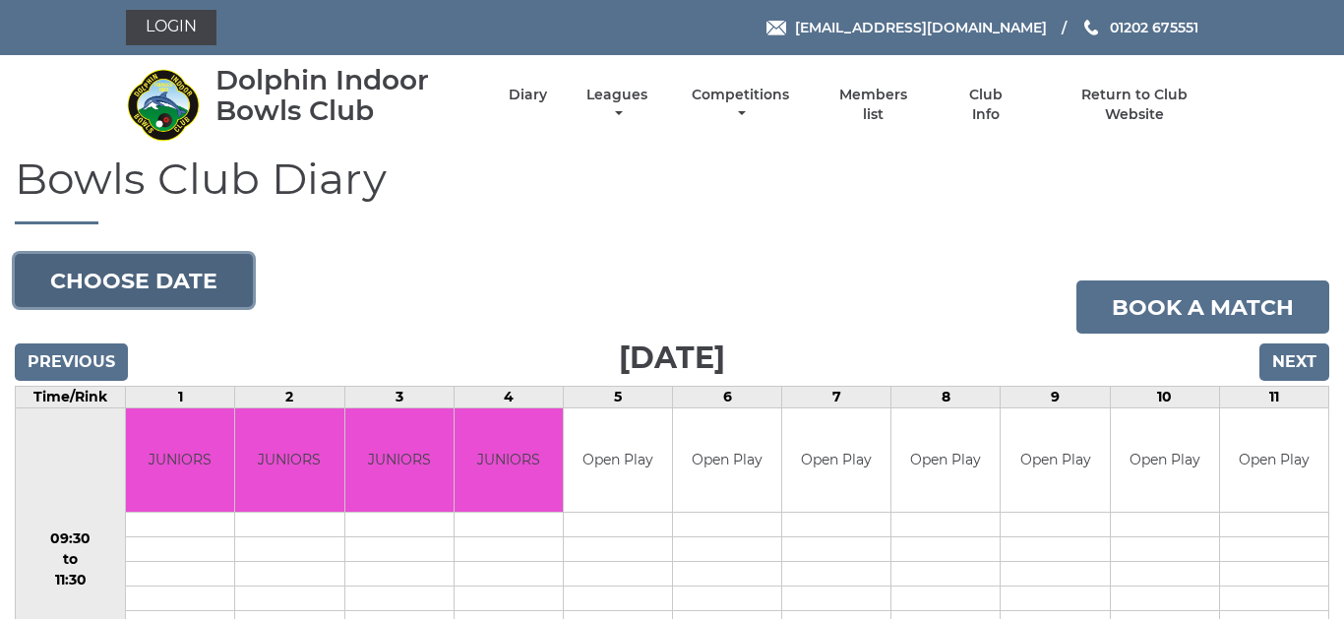
click at [131, 271] on button "Choose date" at bounding box center [134, 280] width 238 height 53
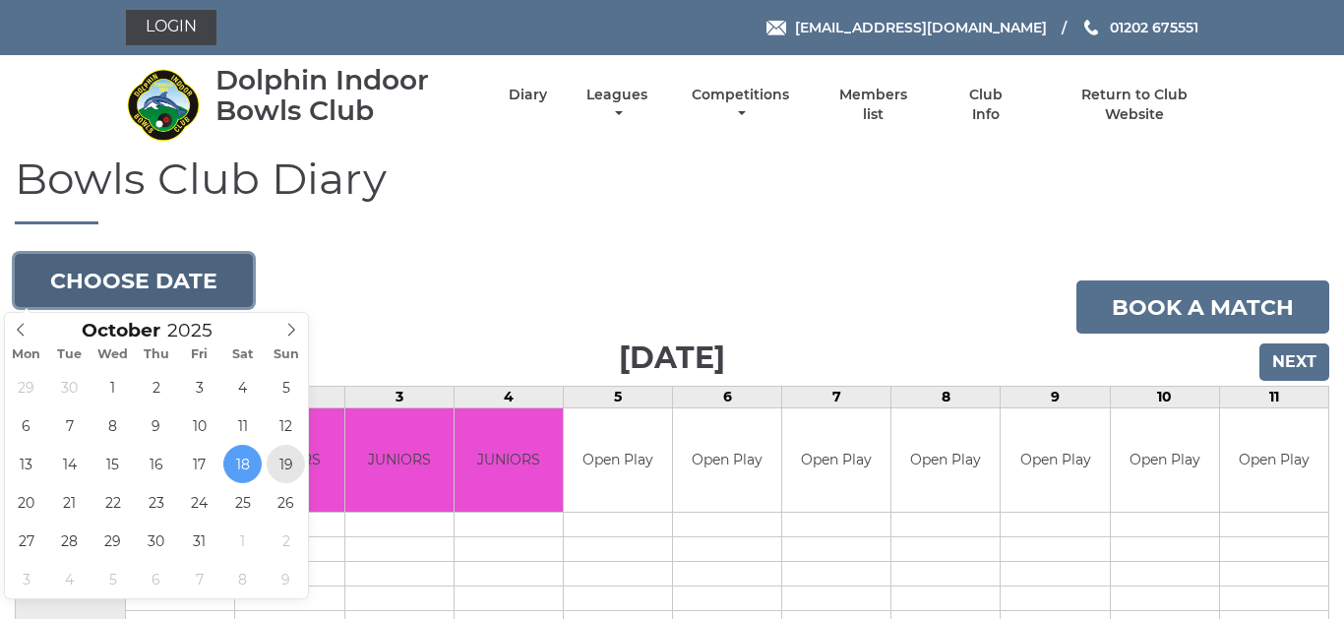
type input "[DATE]"
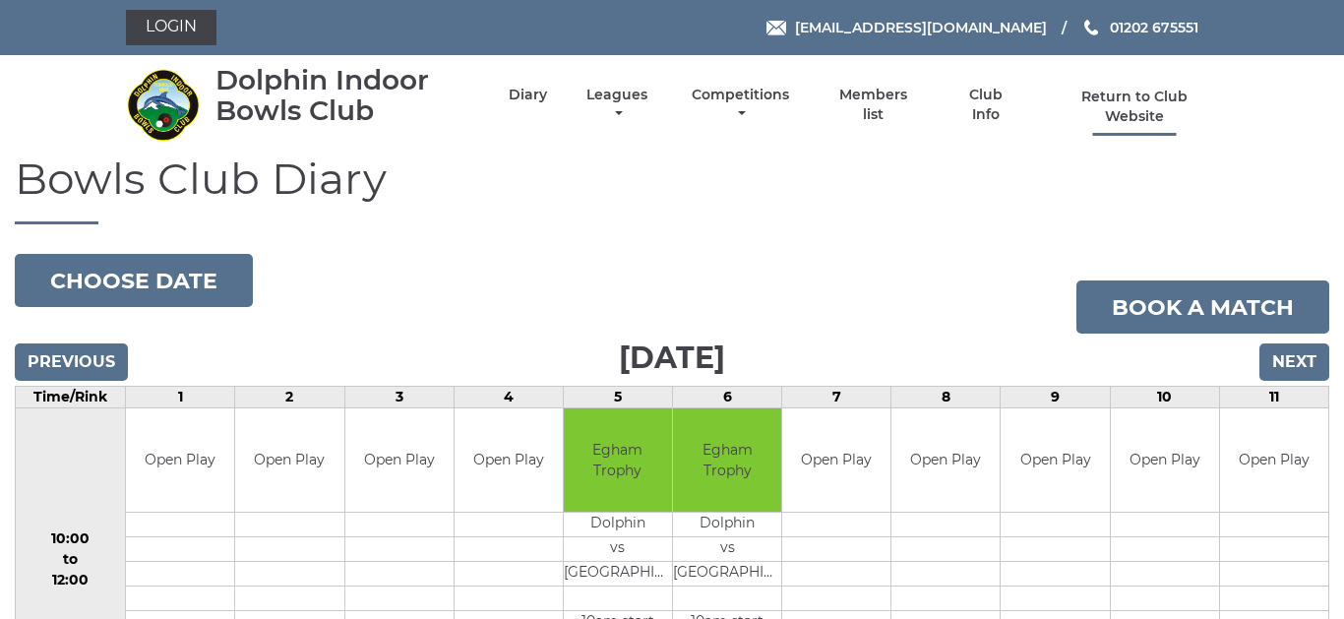
click at [1142, 104] on link "Return to Club Website" at bounding box center [1135, 107] width 166 height 38
